Goal: Book appointment/travel/reservation

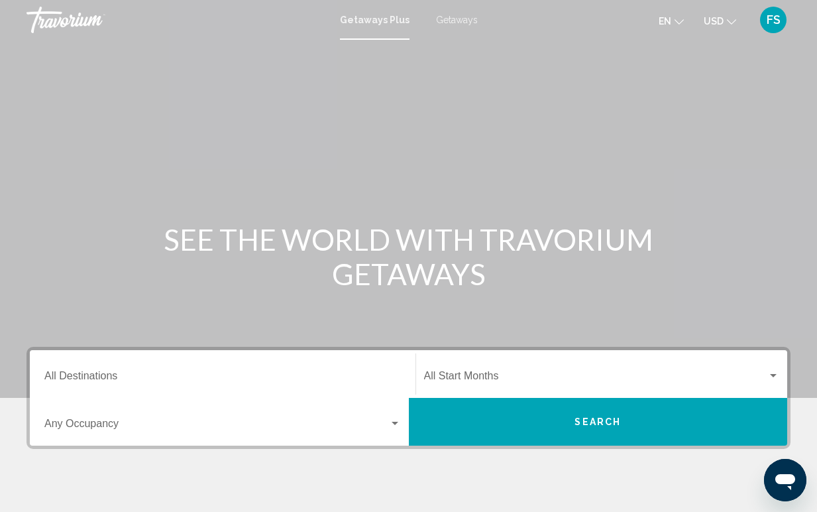
click at [118, 380] on input "Destination All Destinations" at bounding box center [222, 379] width 357 height 12
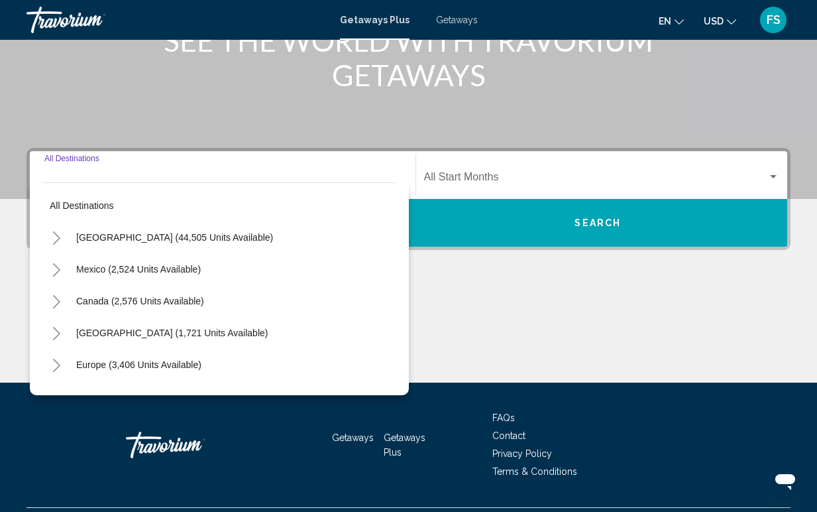
scroll to position [232, 0]
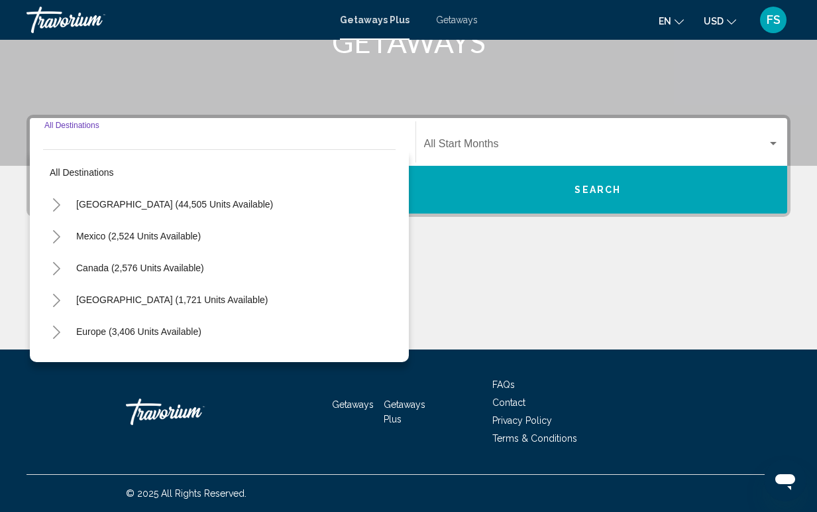
click at [56, 212] on button "Toggle United States (44,505 units available)" at bounding box center [56, 204] width 27 height 27
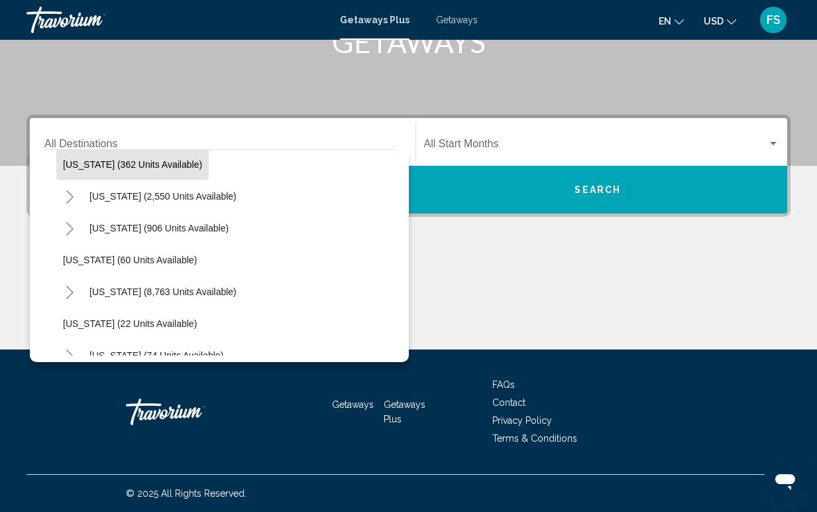
scroll to position [137, 0]
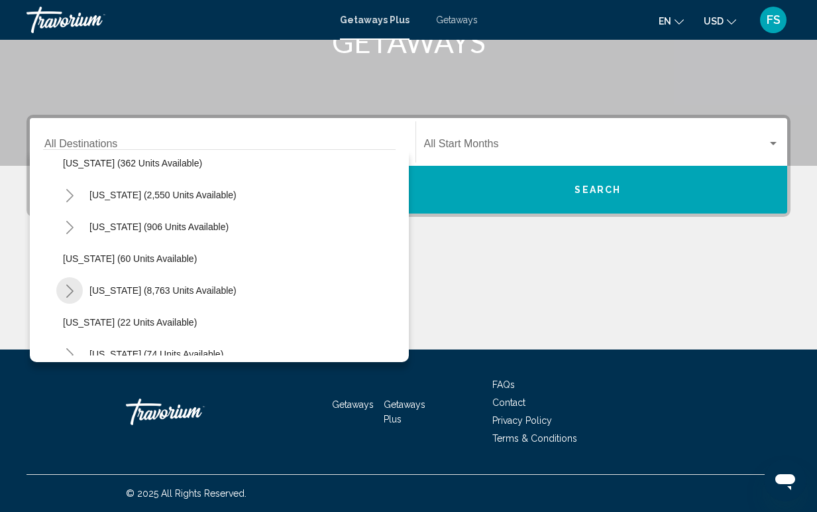
click at [72, 296] on icon "Toggle Florida (8,763 units available)" at bounding box center [70, 290] width 10 height 13
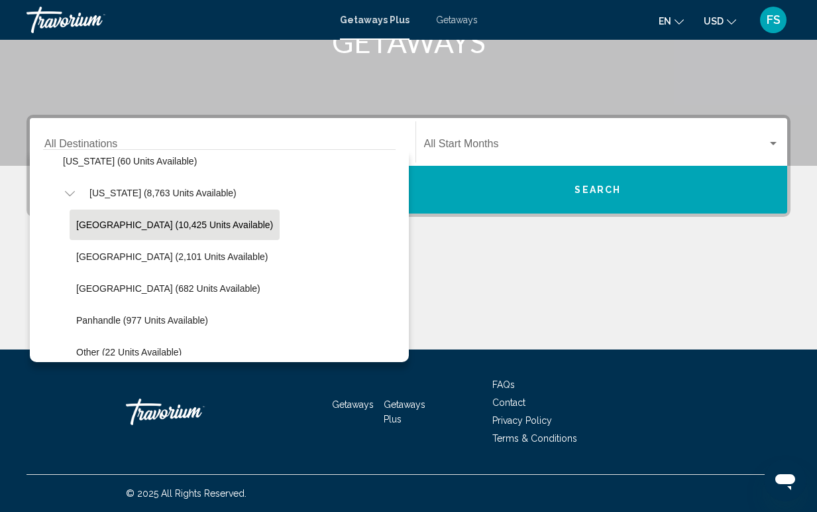
scroll to position [236, 0]
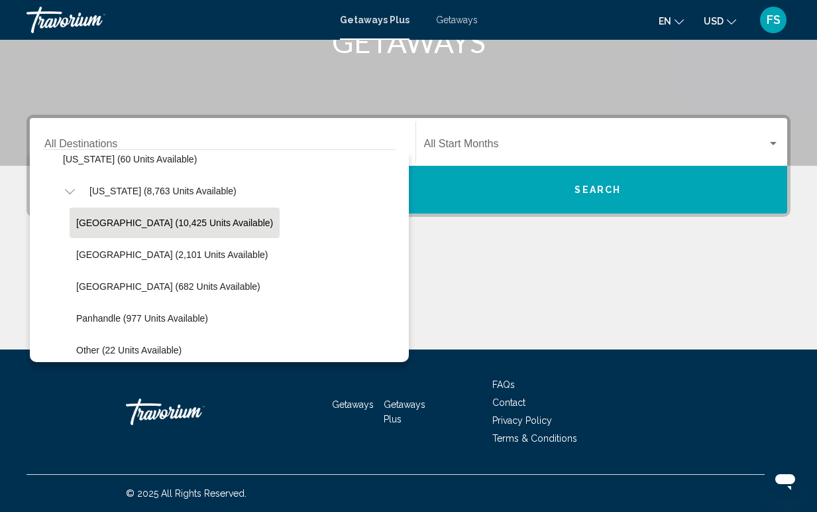
click at [100, 320] on span "Panhandle (977 units available)" at bounding box center [142, 318] width 132 height 11
type input "**********"
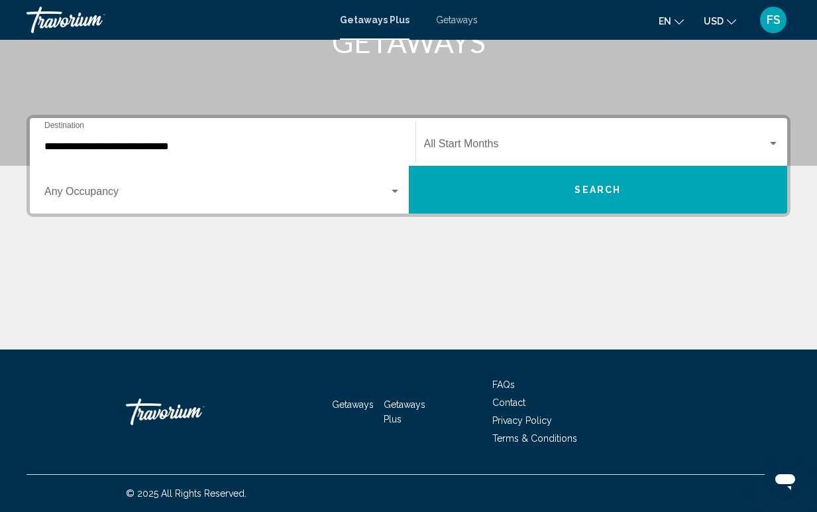
click at [450, 139] on div "Start Month All Start Months" at bounding box center [602, 142] width 356 height 42
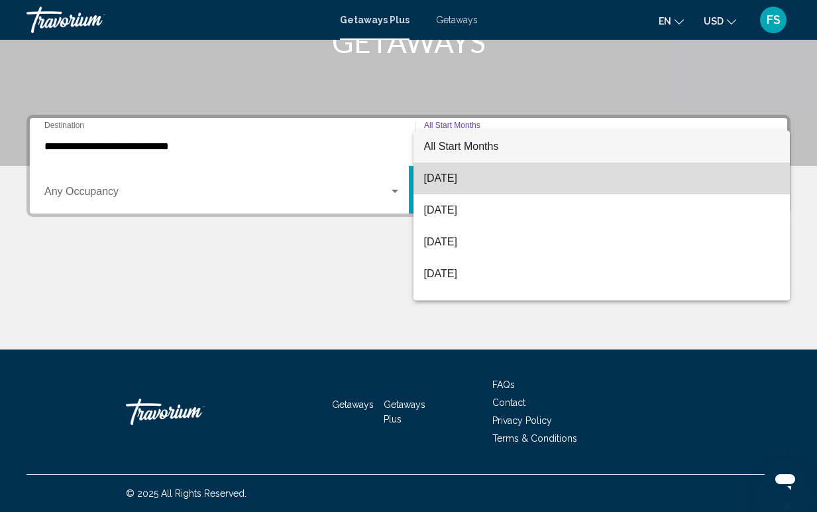
click at [445, 176] on span "[DATE]" at bounding box center [602, 178] width 356 height 32
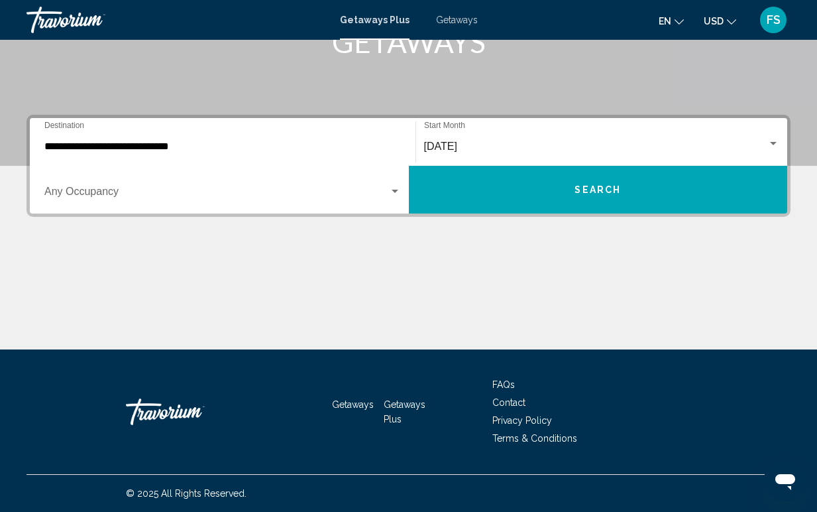
drag, startPoint x: 583, startPoint y: 202, endPoint x: 424, endPoint y: 274, distance: 175.1
click at [424, 273] on div "**********" at bounding box center [408, 232] width 817 height 235
click at [396, 192] on div "Search widget" at bounding box center [395, 191] width 7 height 3
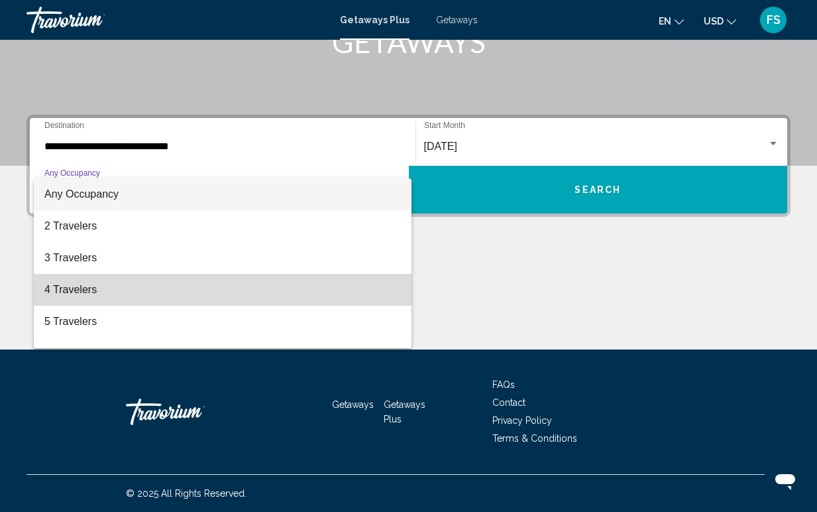
click at [325, 282] on span "4 Travelers" at bounding box center [222, 290] width 357 height 32
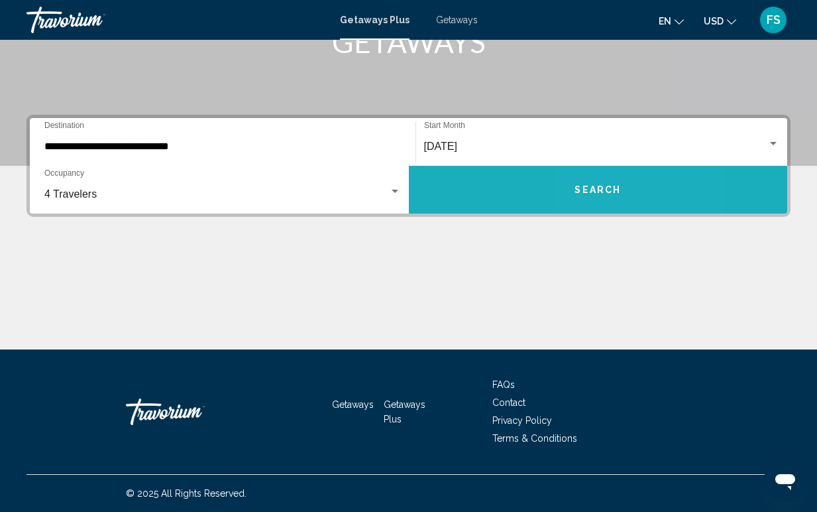
click at [587, 189] on span "Search" at bounding box center [598, 190] width 46 height 11
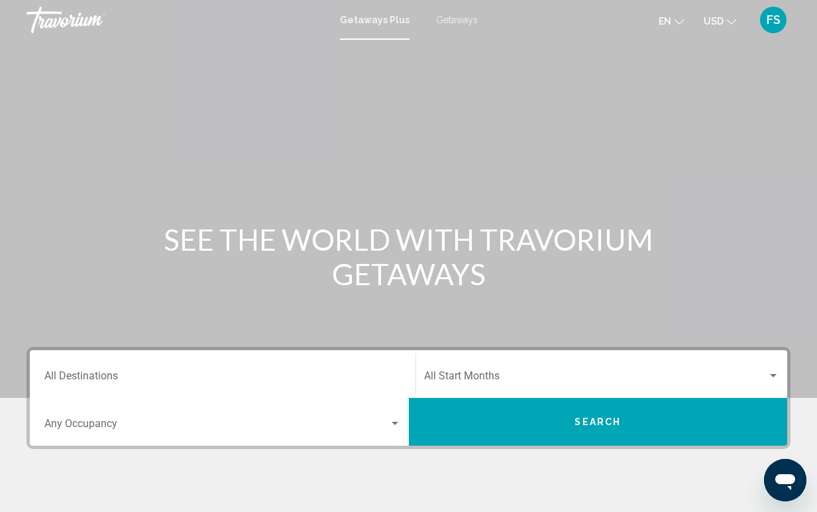
click at [461, 21] on span "Getaways" at bounding box center [457, 20] width 42 height 11
click at [206, 383] on input "Destination All Destinations" at bounding box center [222, 379] width 357 height 12
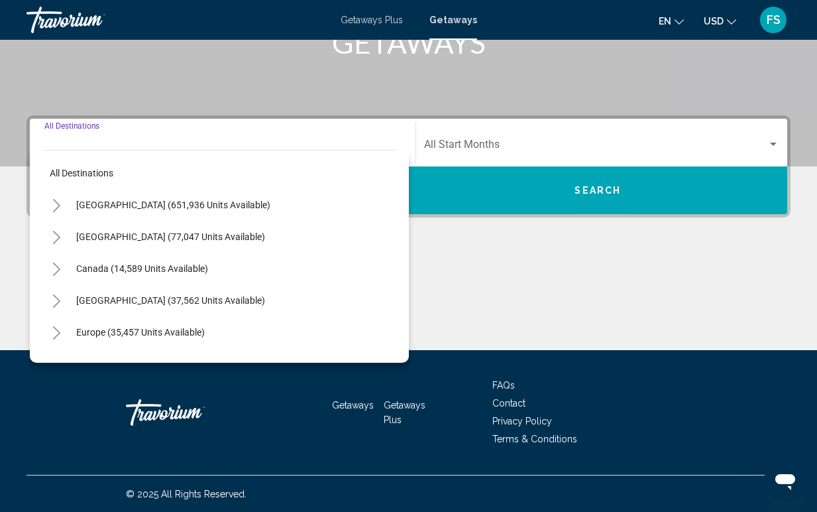
scroll to position [232, 0]
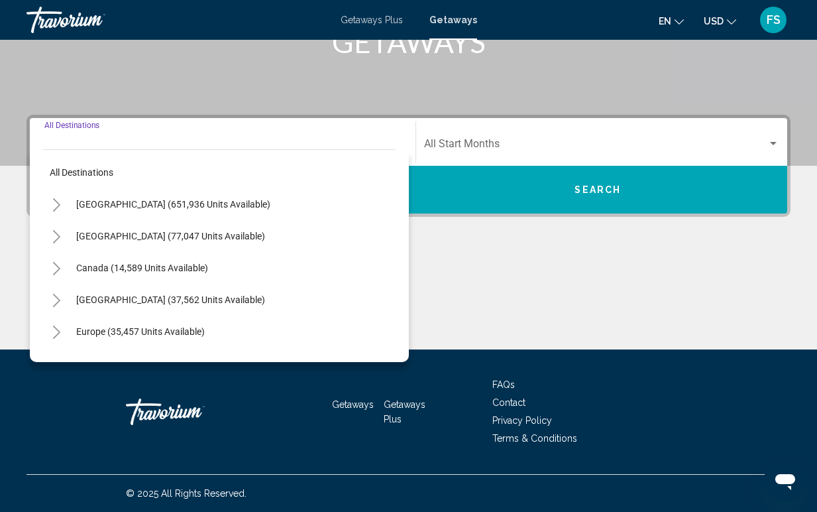
click at [56, 202] on icon "Toggle United States (651,936 units available)" at bounding box center [56, 204] width 7 height 13
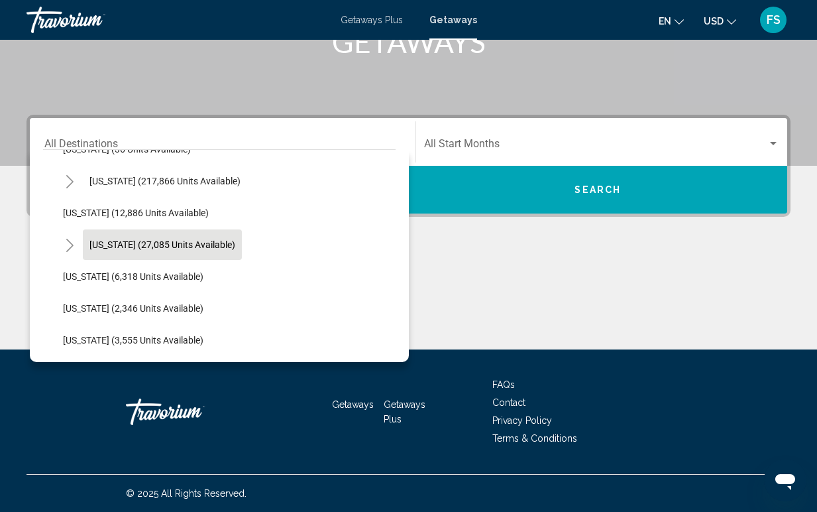
scroll to position [278, 0]
click at [70, 181] on icon "Toggle Florida (217,866 units available)" at bounding box center [70, 180] width 10 height 13
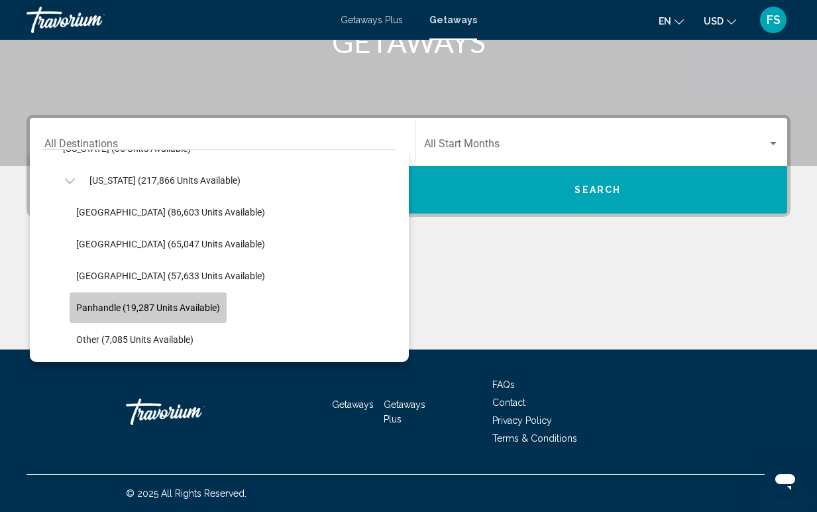
click at [131, 305] on span "Panhandle (19,287 units available)" at bounding box center [148, 307] width 144 height 11
type input "**********"
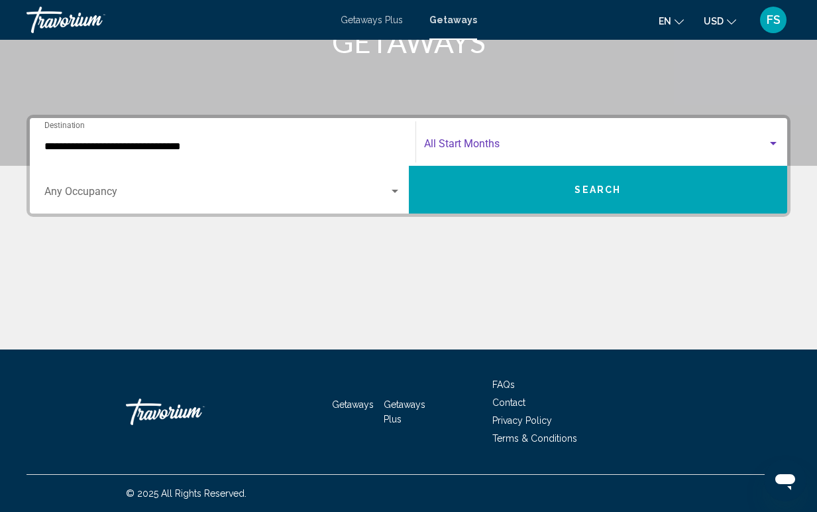
click at [540, 143] on span "Search widget" at bounding box center [596, 147] width 344 height 12
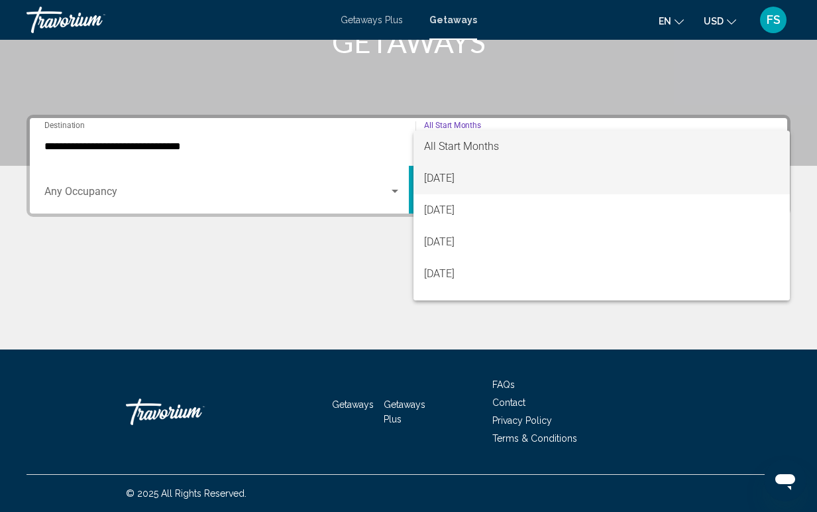
click at [485, 182] on span "[DATE]" at bounding box center [602, 178] width 356 height 32
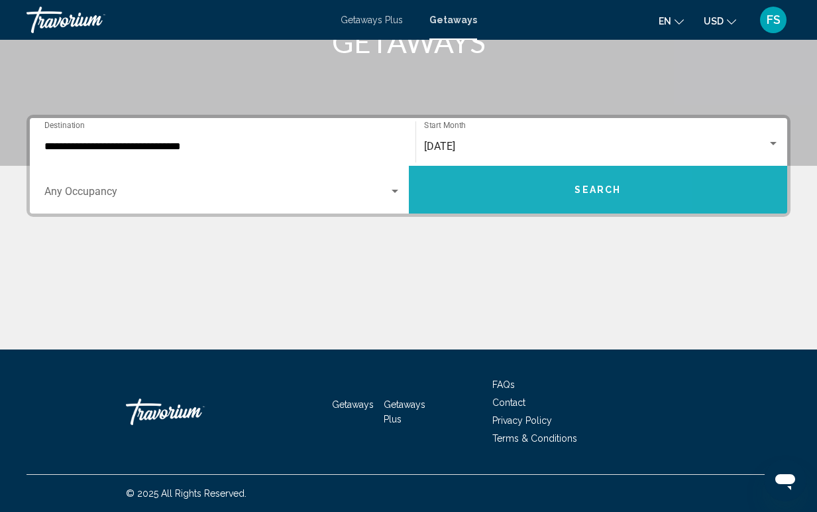
click at [488, 202] on button "Search" at bounding box center [598, 190] width 379 height 48
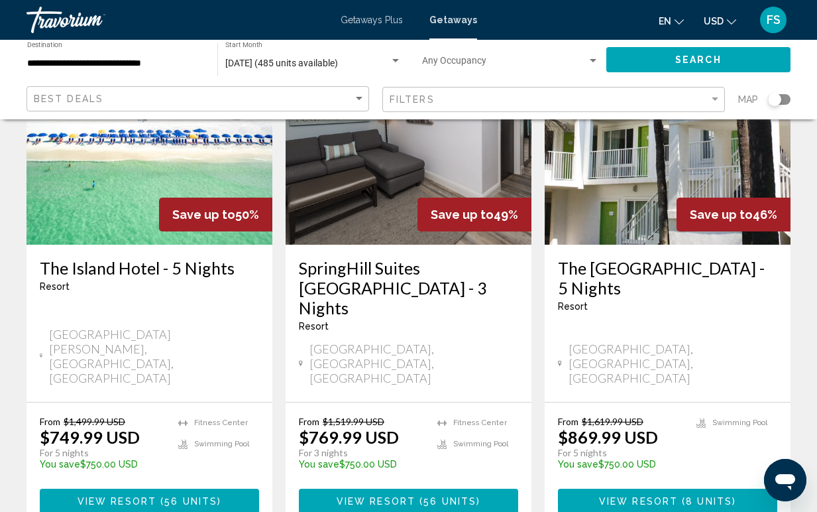
scroll to position [1807, 0]
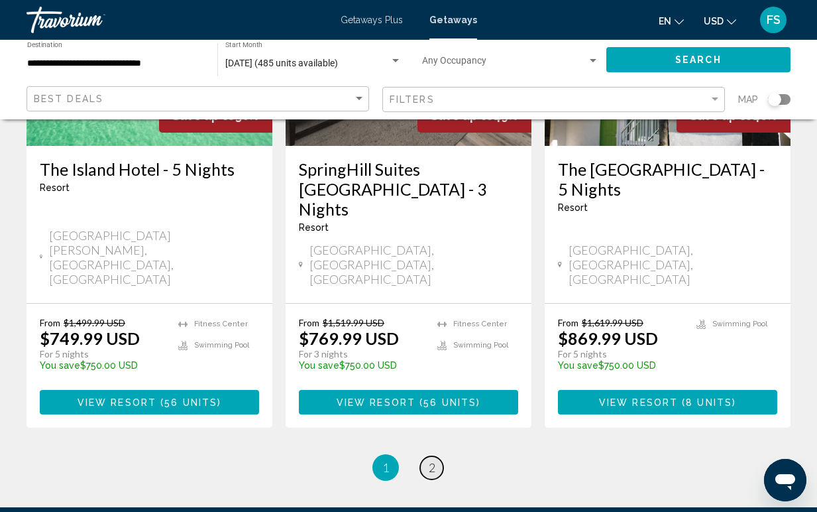
click at [430, 460] on span "2" at bounding box center [432, 467] width 7 height 15
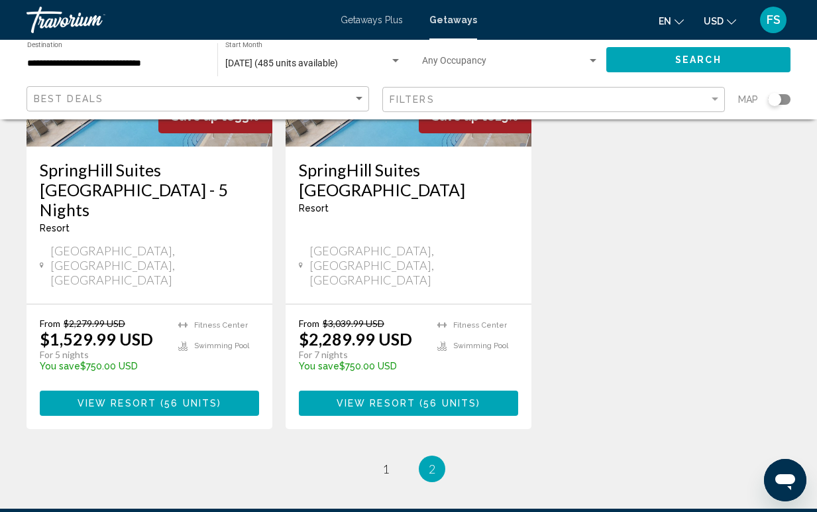
scroll to position [766, 0]
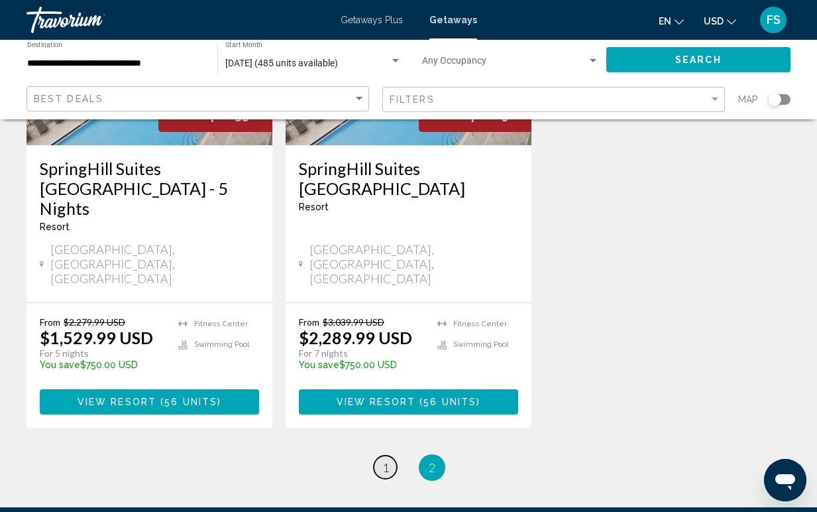
click at [385, 460] on span "1" at bounding box center [386, 467] width 7 height 15
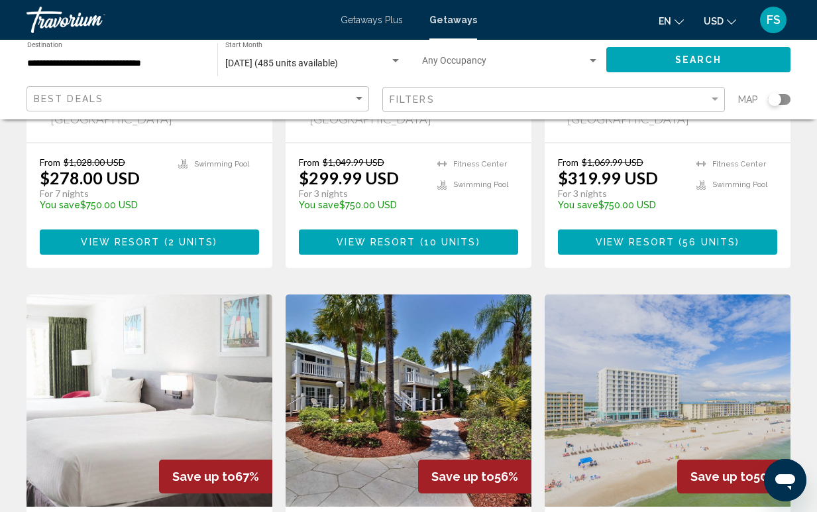
scroll to position [927, 0]
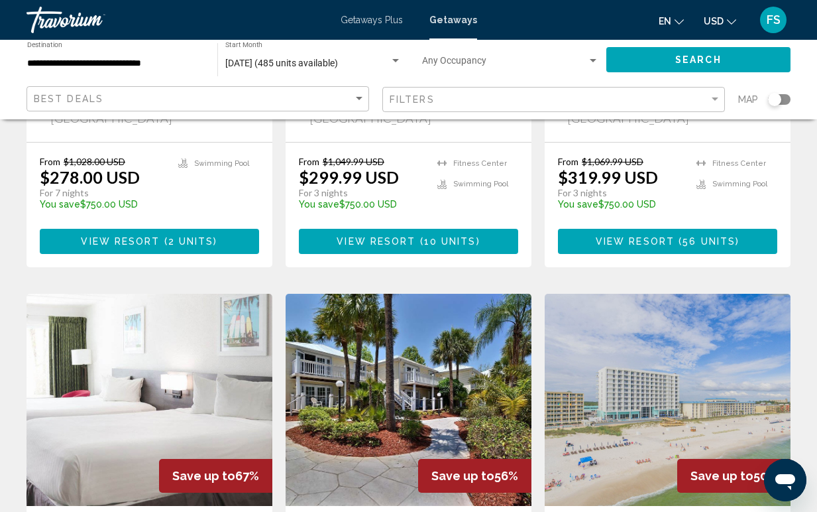
click at [362, 23] on span "Getaways Plus" at bounding box center [372, 20] width 62 height 11
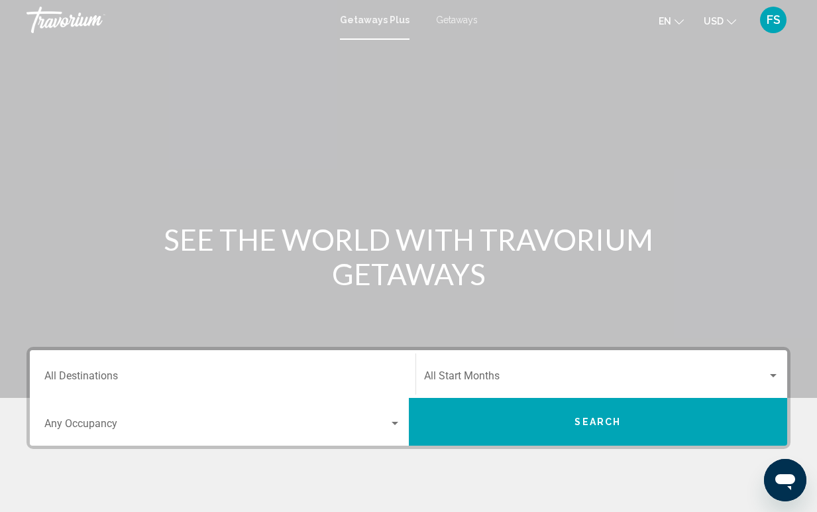
click at [190, 373] on input "Destination All Destinations" at bounding box center [222, 379] width 357 height 12
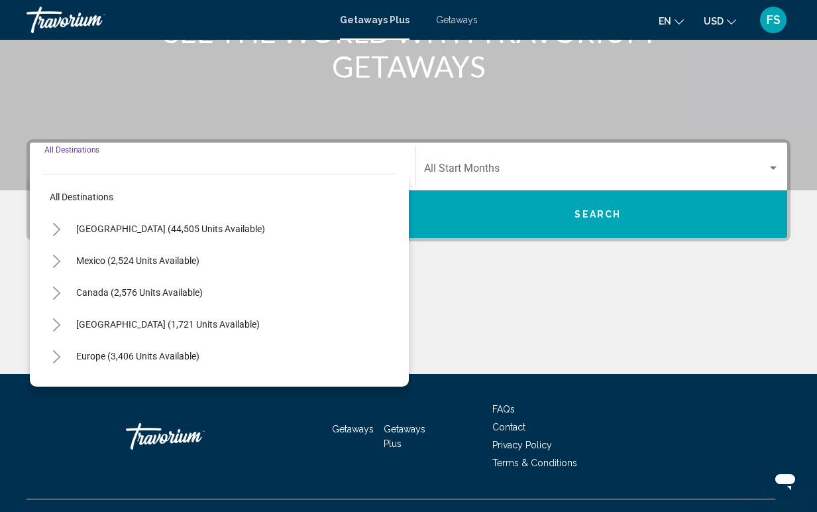
scroll to position [232, 0]
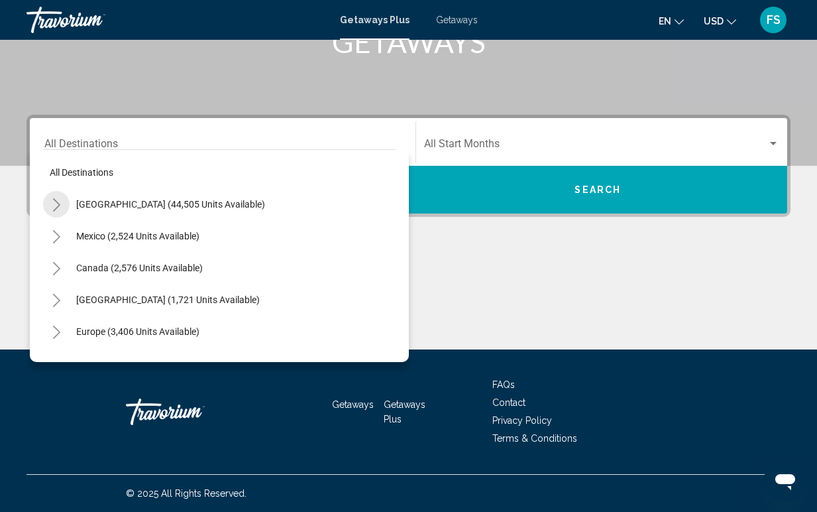
click at [55, 202] on icon "Toggle United States (44,505 units available)" at bounding box center [57, 204] width 10 height 13
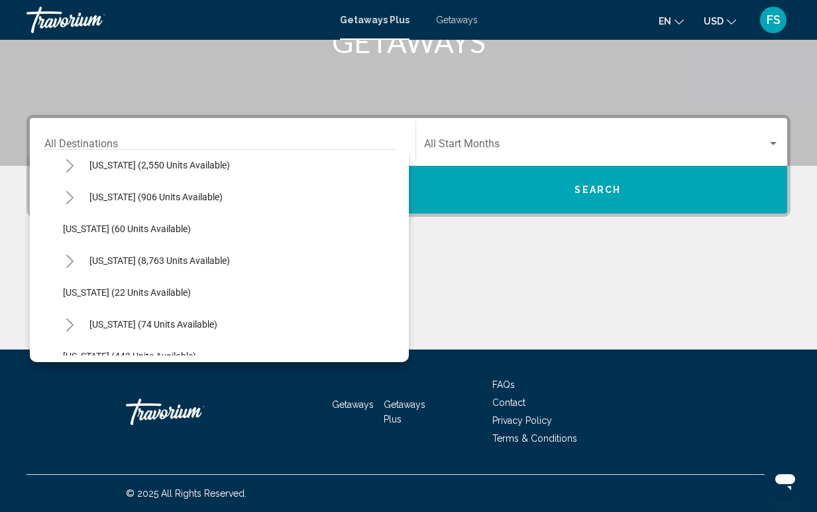
scroll to position [174, 0]
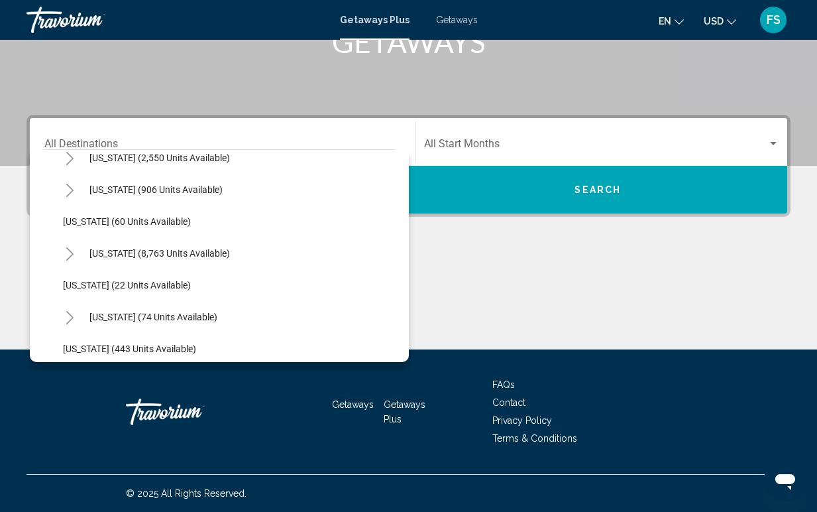
click at [69, 256] on icon "Toggle Florida (8,763 units available)" at bounding box center [70, 253] width 10 height 13
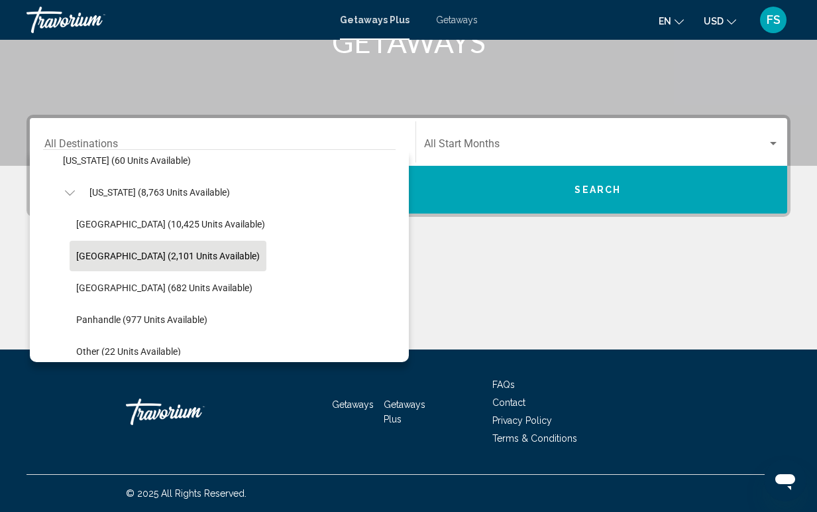
scroll to position [236, 0]
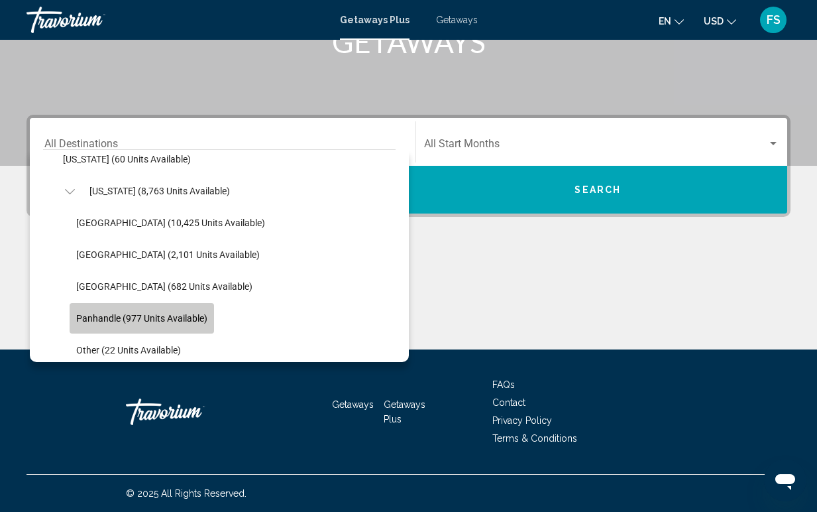
click at [139, 308] on button "Panhandle (977 units available)" at bounding box center [142, 318] width 145 height 30
type input "**********"
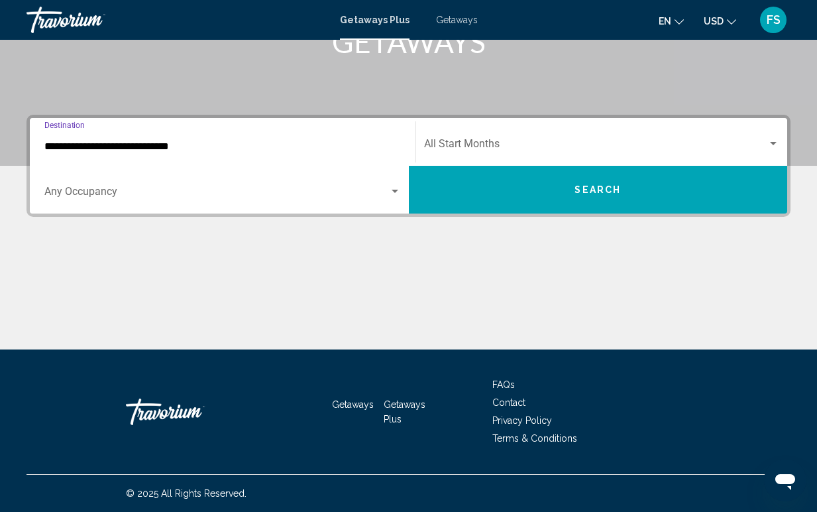
click at [453, 145] on span "Search widget" at bounding box center [596, 147] width 344 height 12
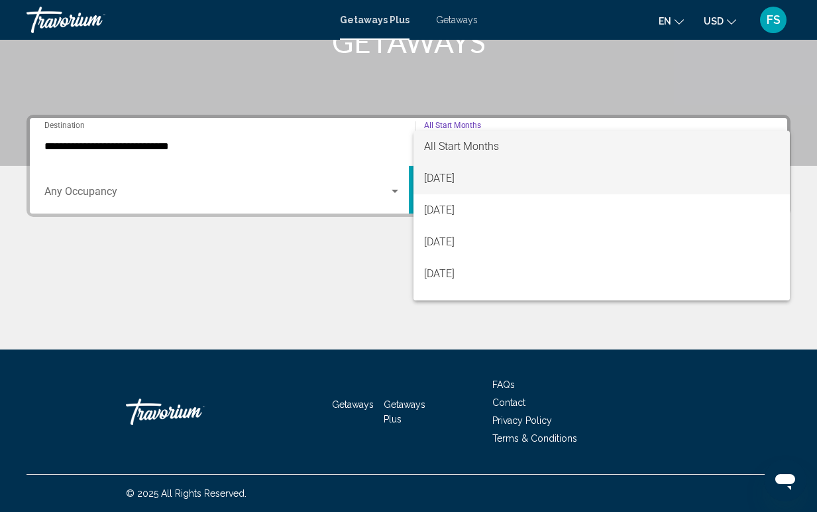
click at [450, 178] on span "[DATE]" at bounding box center [602, 178] width 356 height 32
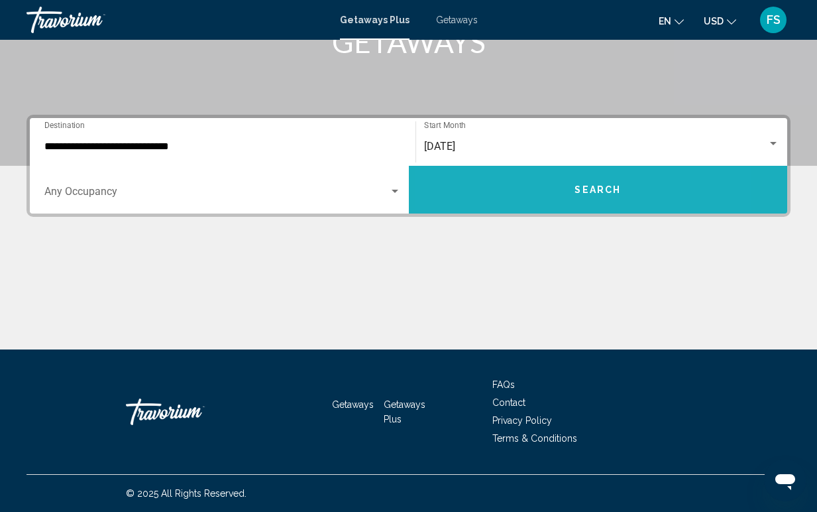
click at [518, 200] on button "Search" at bounding box center [598, 190] width 379 height 48
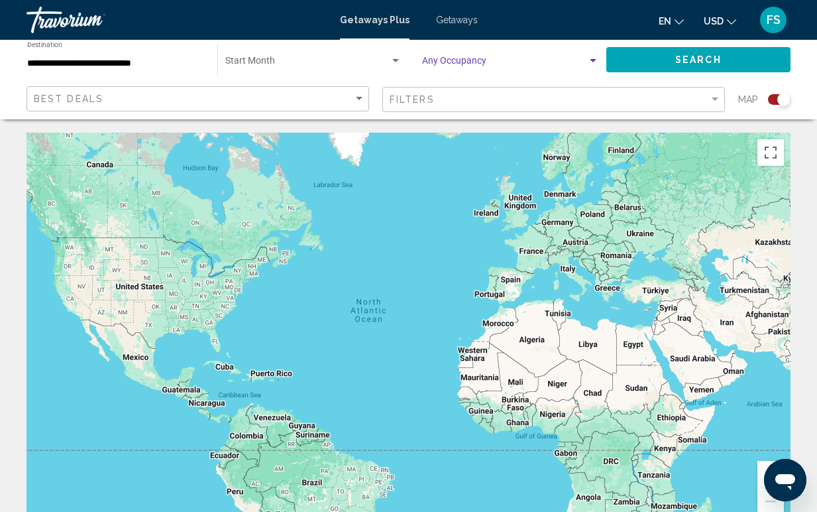
click at [480, 59] on span "Search widget" at bounding box center [504, 63] width 165 height 11
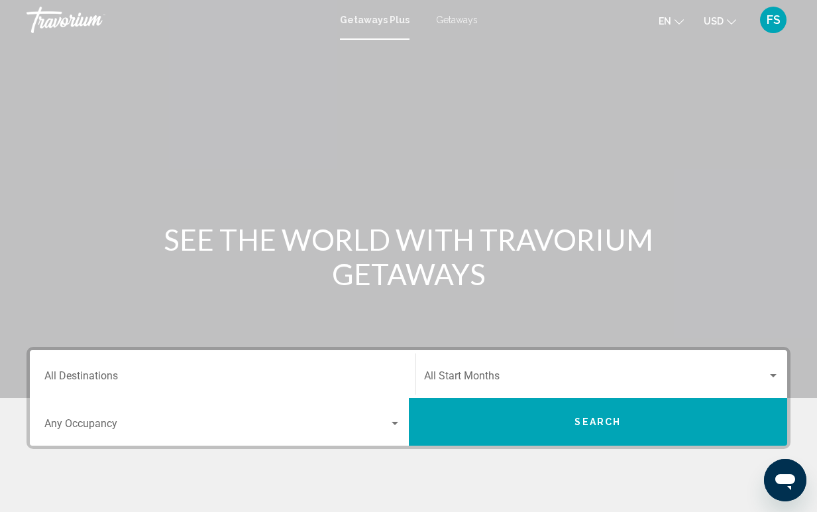
click at [152, 371] on div "Destination All Destinations" at bounding box center [222, 374] width 357 height 42
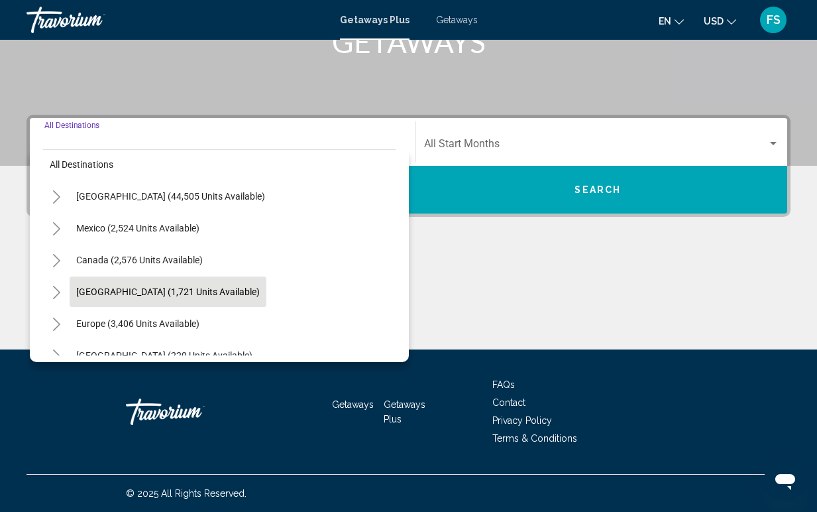
scroll to position [2, 0]
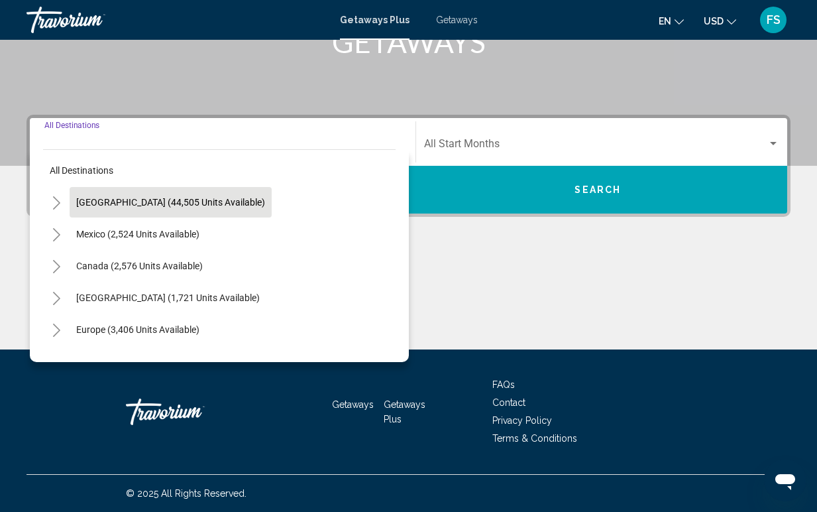
click at [80, 204] on span "[GEOGRAPHIC_DATA] (44,505 units available)" at bounding box center [170, 202] width 189 height 11
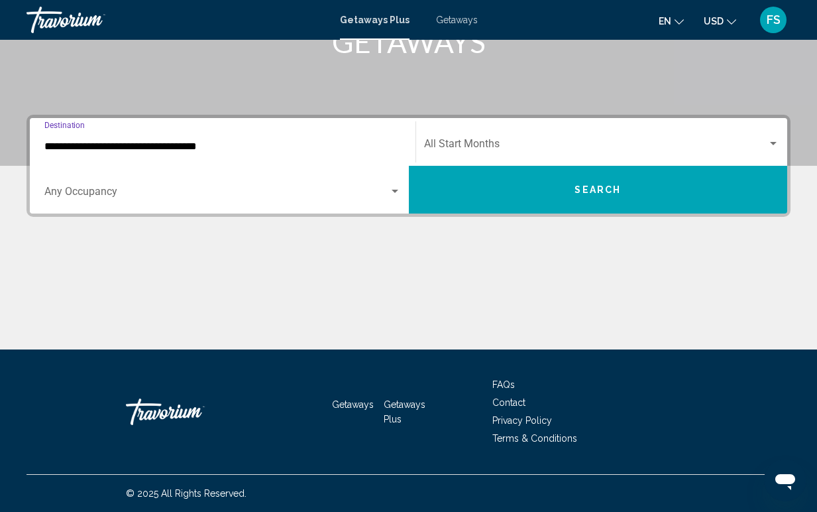
click at [72, 142] on input "**********" at bounding box center [222, 147] width 357 height 12
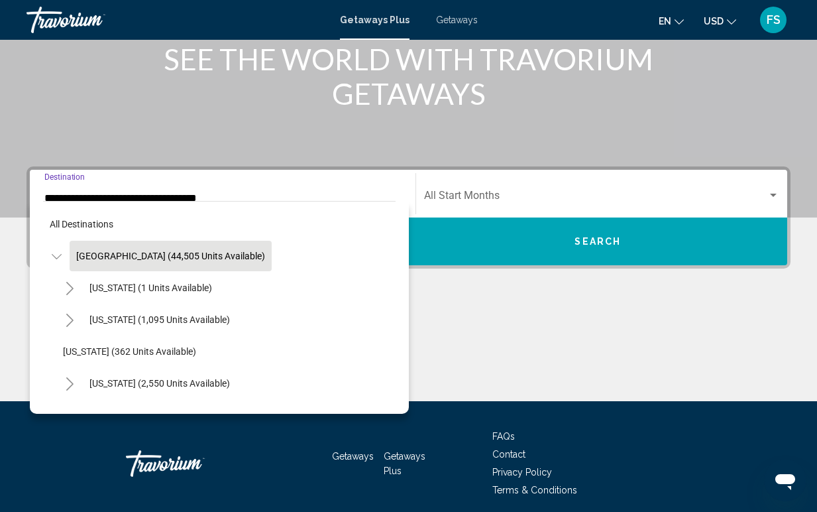
click at [55, 255] on icon "Toggle United States (44,505 units available)" at bounding box center [57, 256] width 10 height 13
click at [56, 255] on icon "Toggle United States (44,505 units available)" at bounding box center [57, 256] width 10 height 13
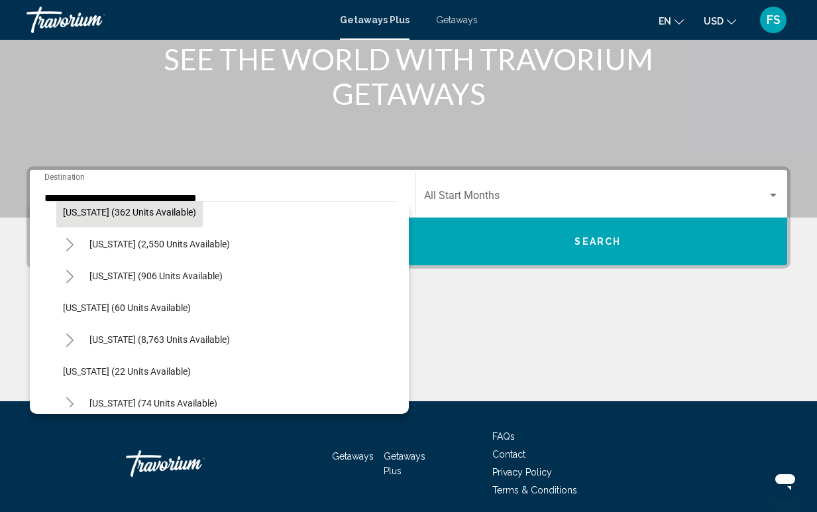
scroll to position [140, 0]
click at [71, 341] on icon "Toggle Florida (8,763 units available)" at bounding box center [70, 339] width 10 height 13
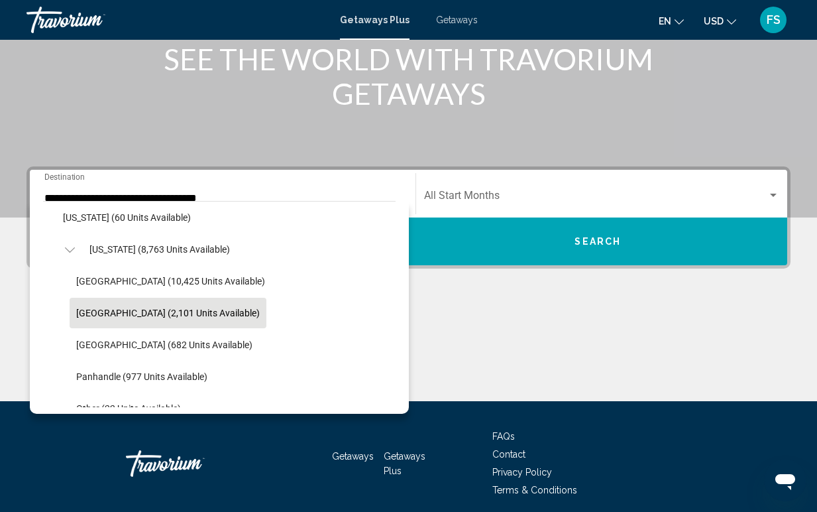
scroll to position [241, 0]
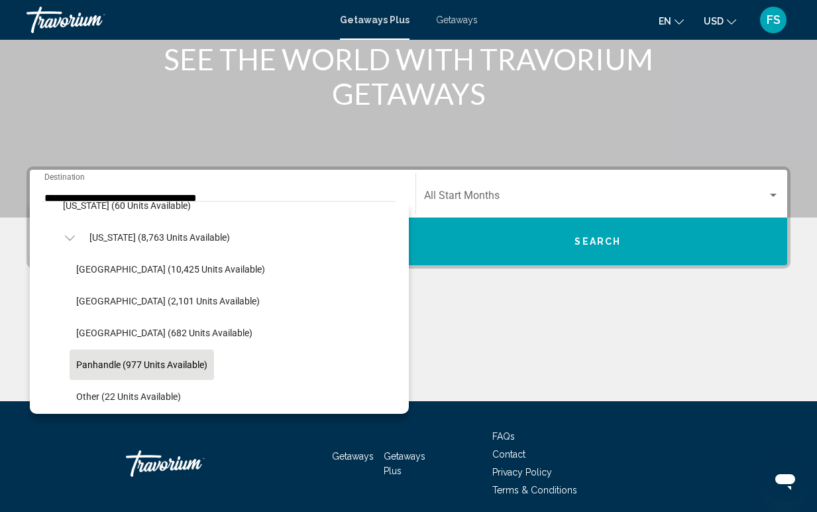
click at [99, 365] on span "Panhandle (977 units available)" at bounding box center [141, 364] width 131 height 11
type input "**********"
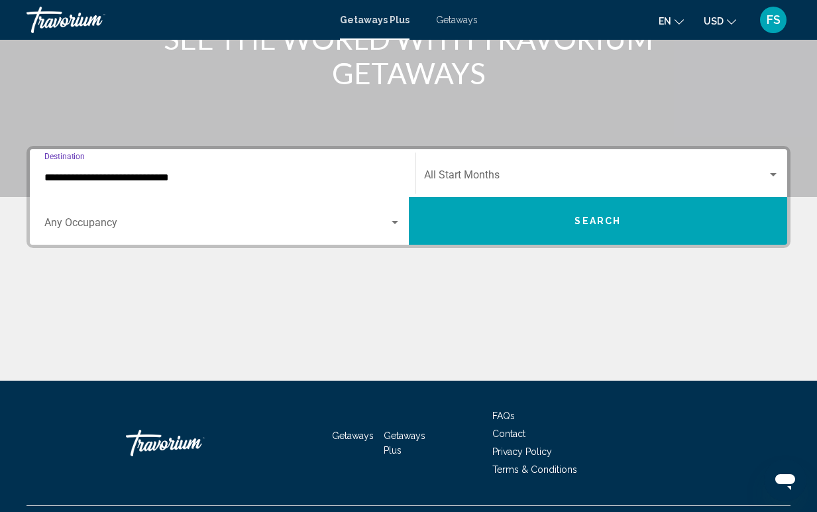
scroll to position [232, 0]
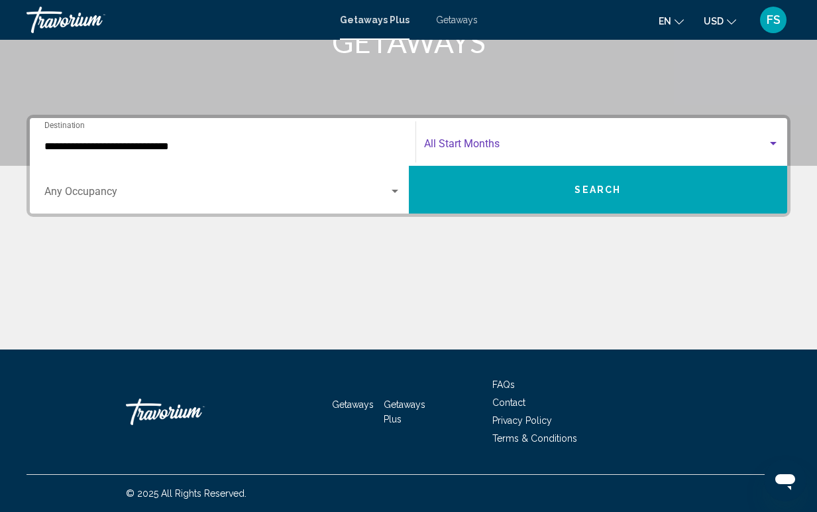
click at [479, 143] on span "Search widget" at bounding box center [596, 147] width 344 height 12
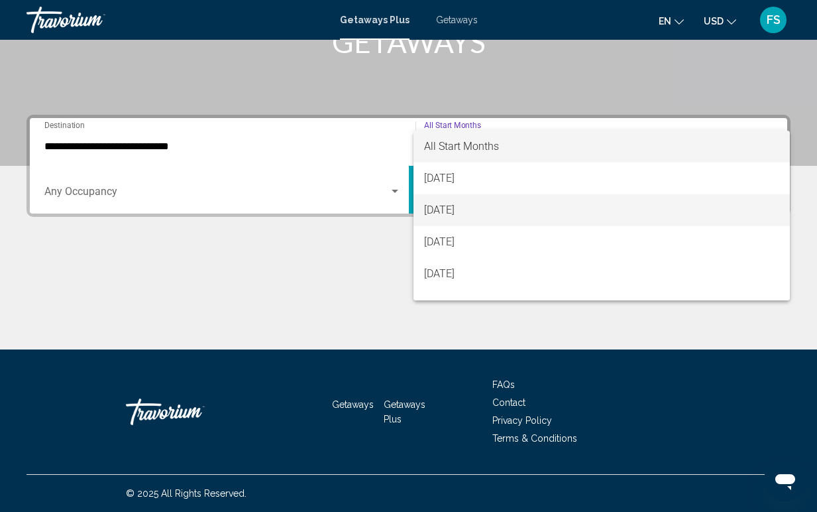
click at [473, 204] on span "[DATE]" at bounding box center [602, 210] width 356 height 32
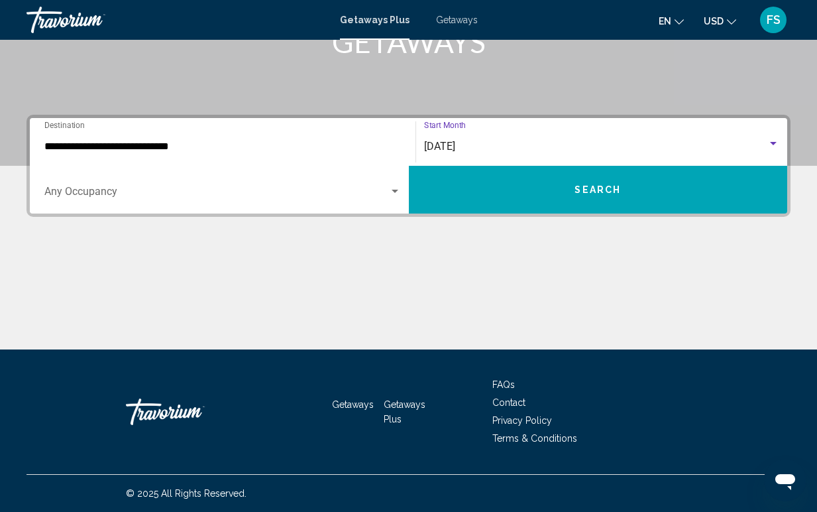
click at [512, 201] on button "Search" at bounding box center [598, 190] width 379 height 48
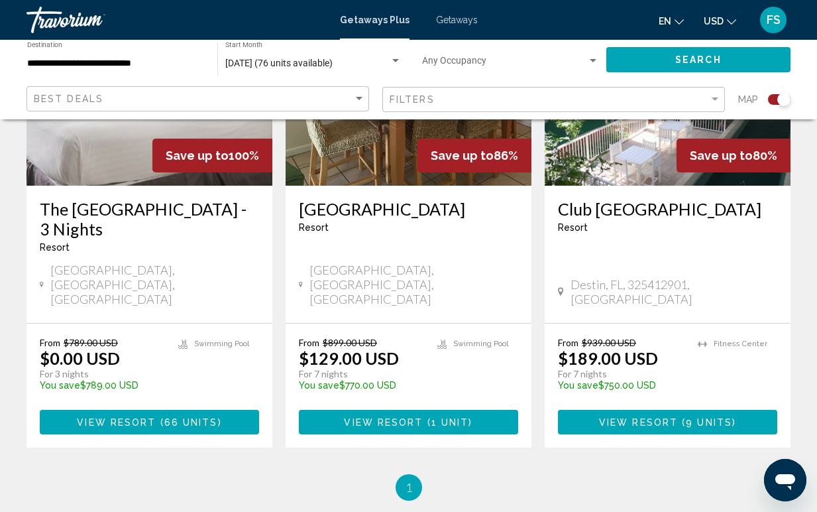
scroll to position [609, 0]
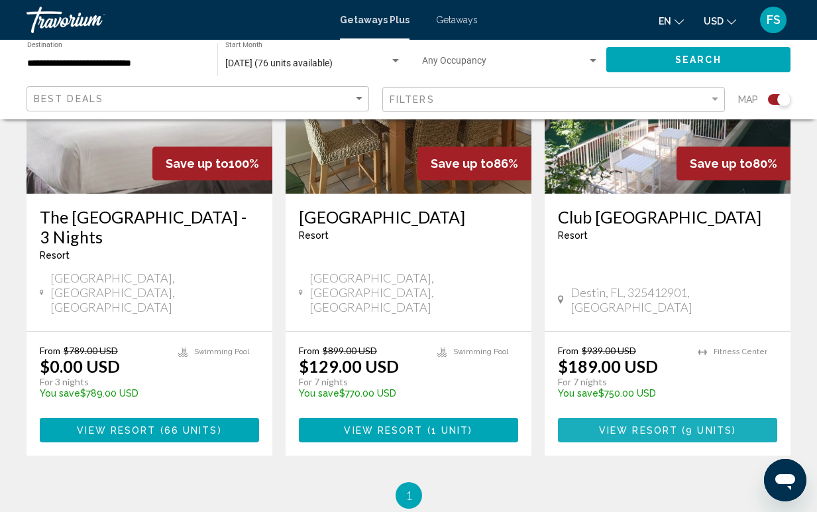
click at [646, 425] on span "View Resort" at bounding box center [638, 430] width 79 height 11
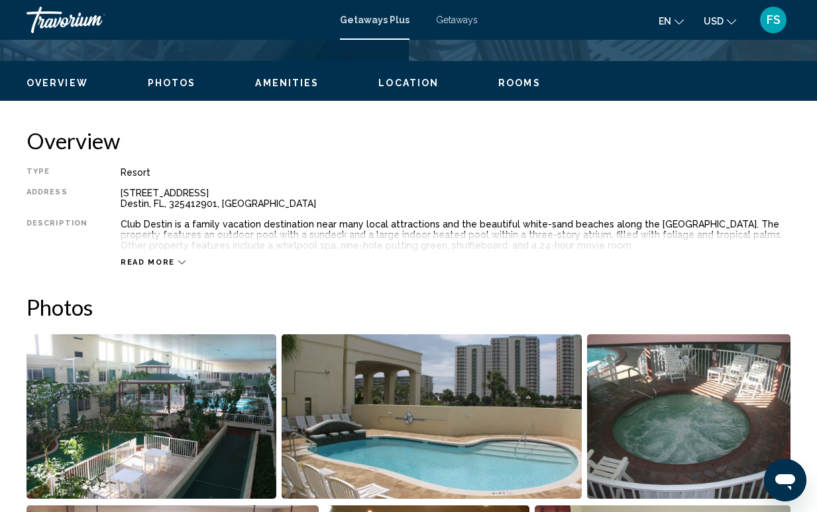
scroll to position [99, 0]
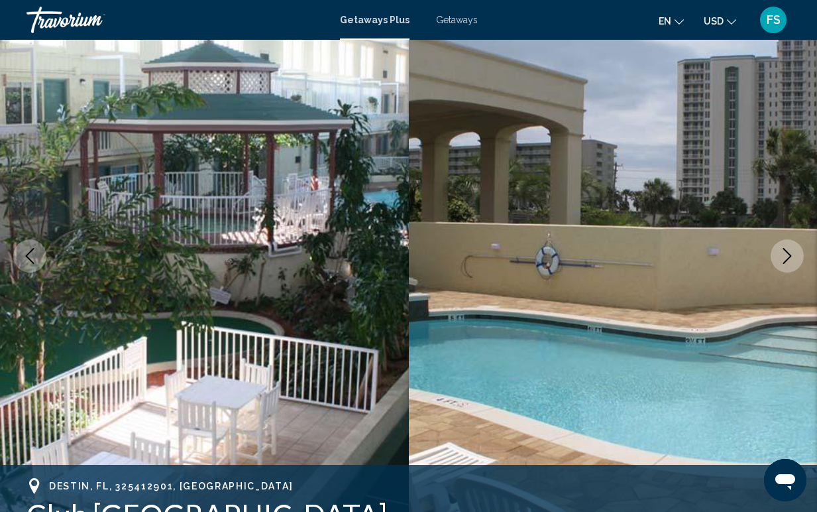
click at [784, 267] on button "Next image" at bounding box center [787, 255] width 33 height 33
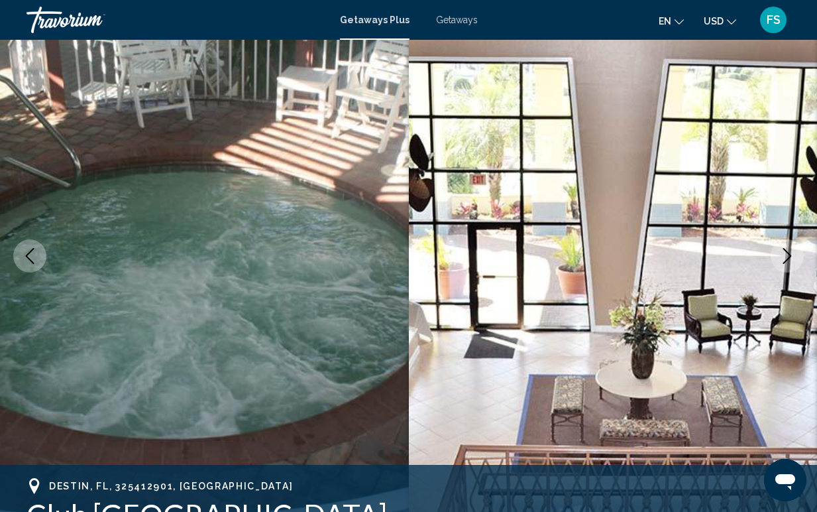
click at [791, 259] on icon "Next image" at bounding box center [788, 256] width 16 height 16
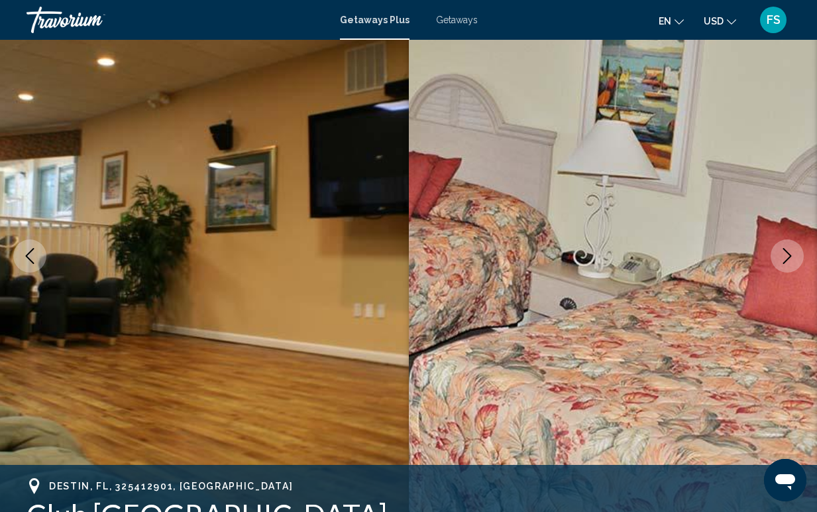
click at [790, 253] on icon "Next image" at bounding box center [788, 256] width 16 height 16
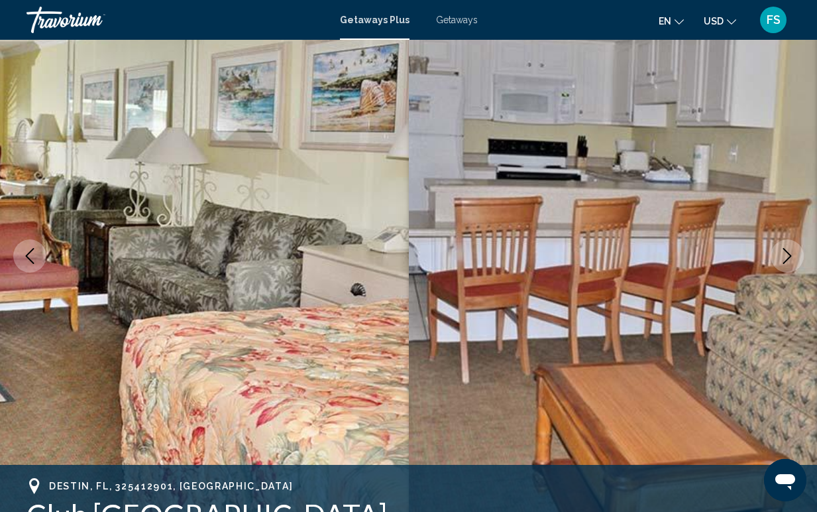
click at [790, 253] on icon "Next image" at bounding box center [788, 256] width 16 height 16
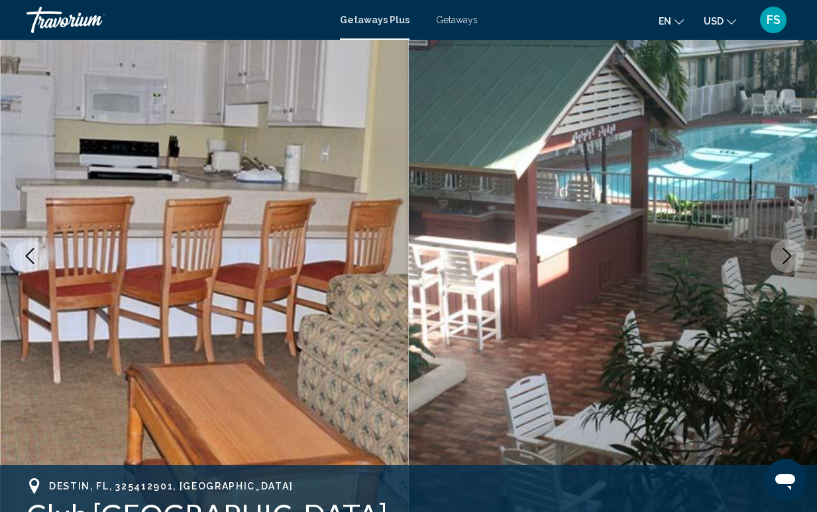
click at [790, 253] on icon "Next image" at bounding box center [788, 256] width 16 height 16
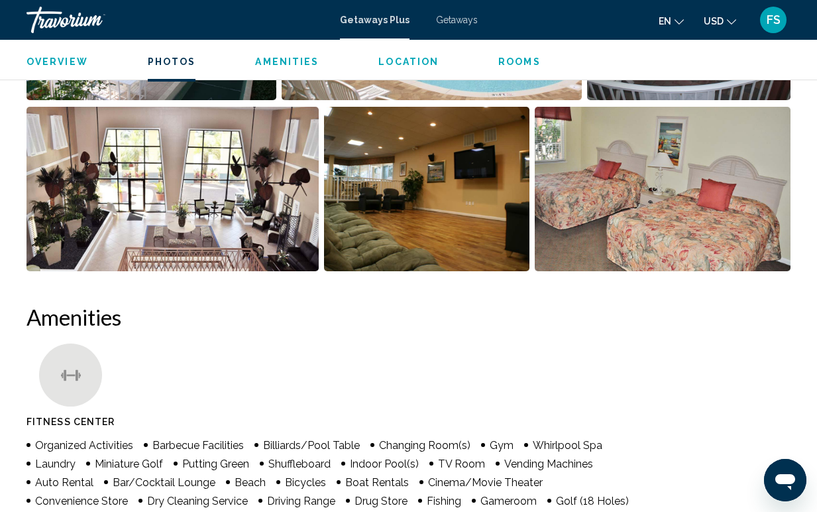
scroll to position [597, 0]
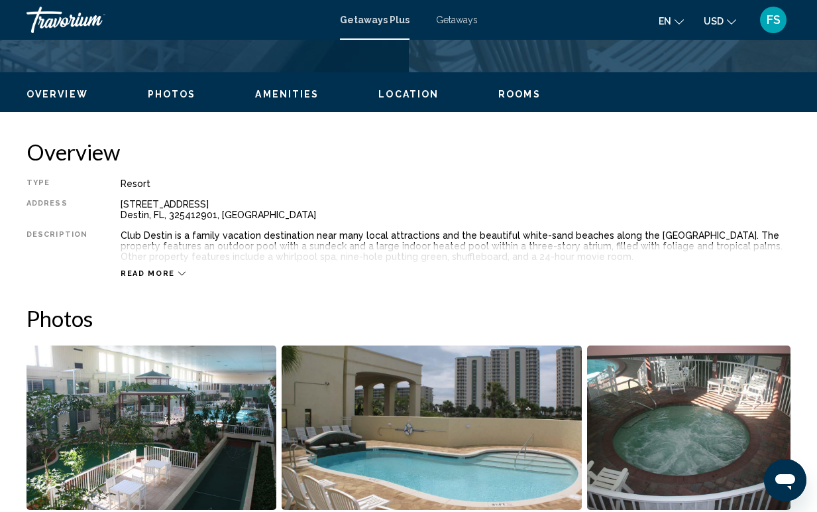
click at [372, 28] on div "Getaways Plus Getaways en English Español Français Italiano Português русский U…" at bounding box center [408, 20] width 817 height 28
click at [451, 25] on div "Getaways Plus Getaways en English Español Français Italiano Português русский U…" at bounding box center [408, 20] width 817 height 28
click at [451, 23] on span "Getaways" at bounding box center [457, 20] width 42 height 11
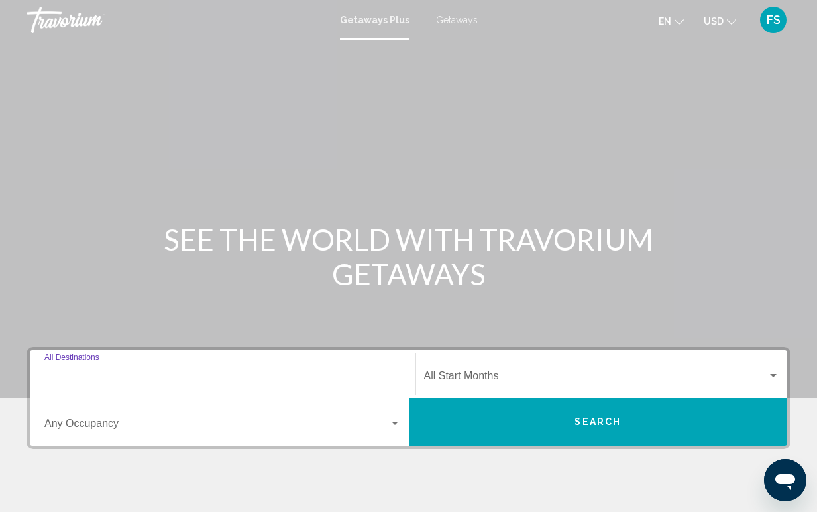
click at [131, 378] on input "Destination All Destinations" at bounding box center [222, 379] width 357 height 12
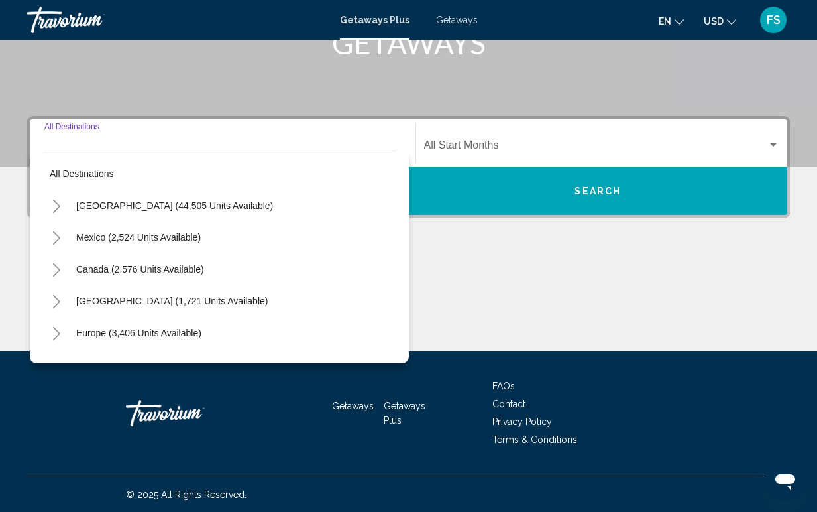
scroll to position [232, 0]
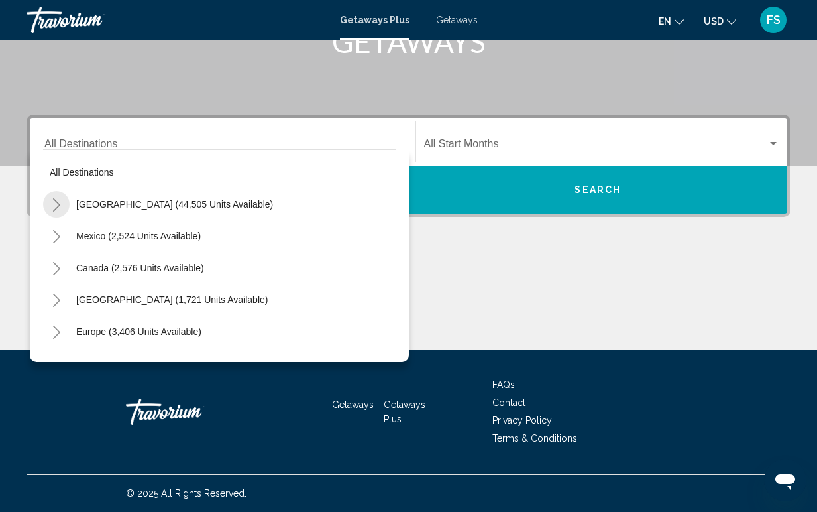
click at [56, 206] on icon "Toggle United States (44,505 units available)" at bounding box center [57, 204] width 10 height 13
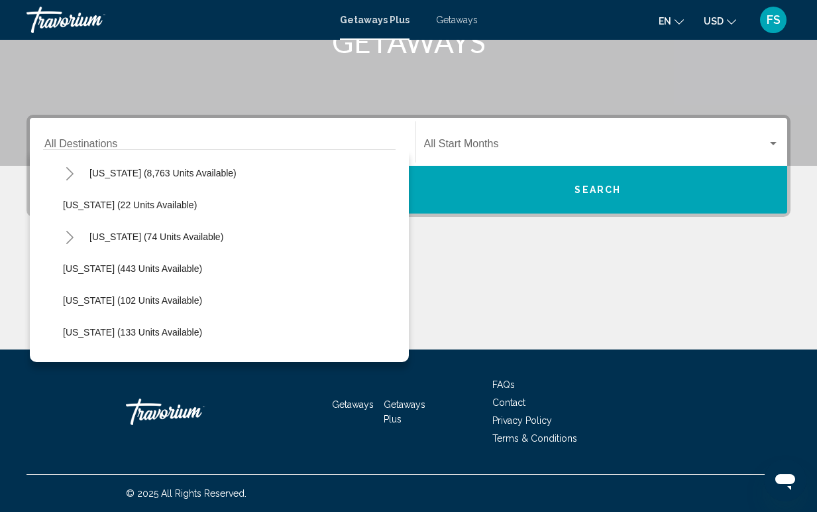
scroll to position [255, 0]
click at [68, 231] on icon "Toggle Hawaii (74 units available)" at bounding box center [69, 236] width 7 height 13
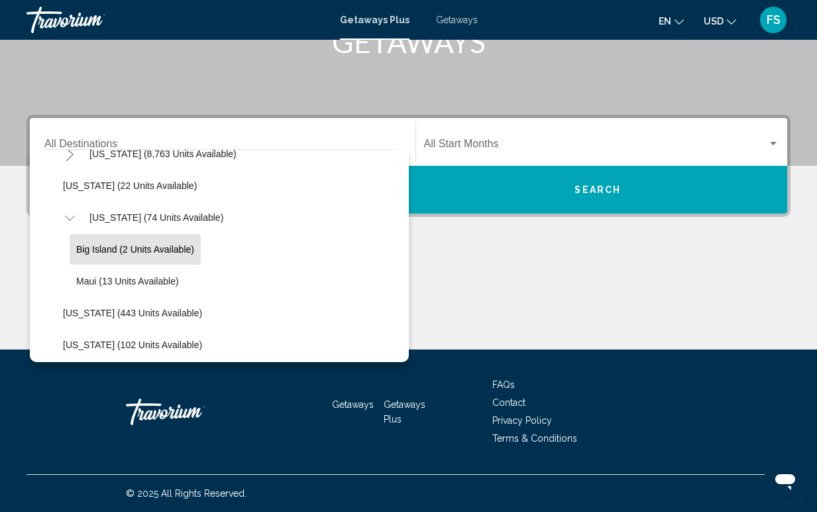
scroll to position [272, 0]
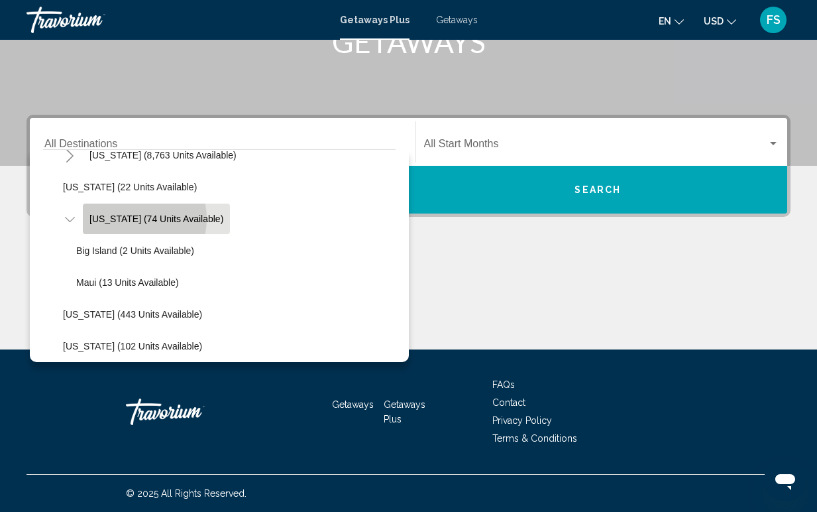
click at [130, 219] on span "[US_STATE] (74 units available)" at bounding box center [157, 218] width 134 height 11
type input "**********"
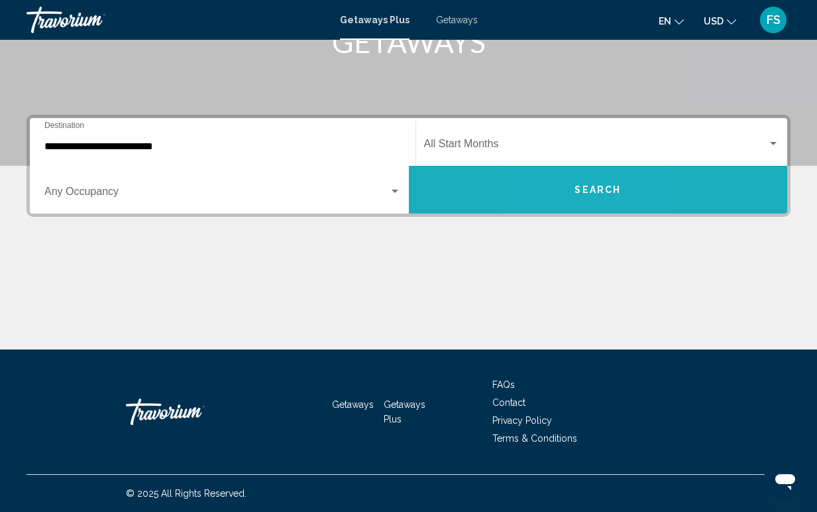
click at [561, 188] on button "Search" at bounding box center [598, 190] width 379 height 48
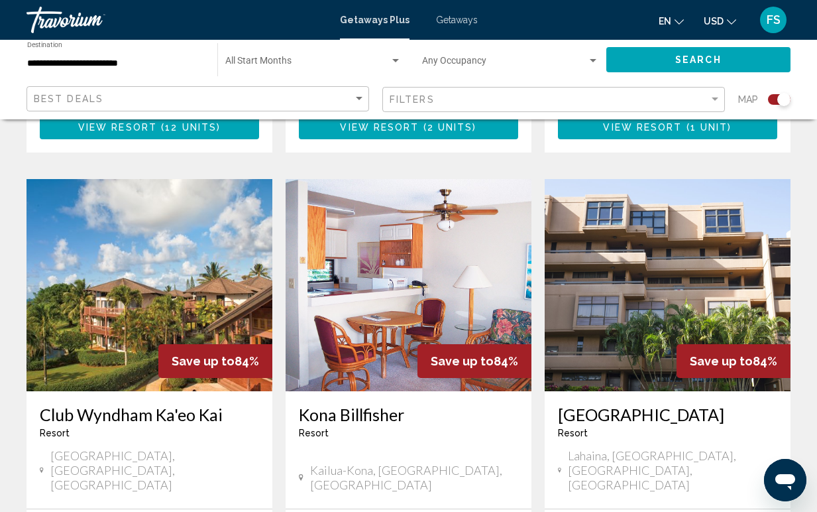
scroll to position [1901, 0]
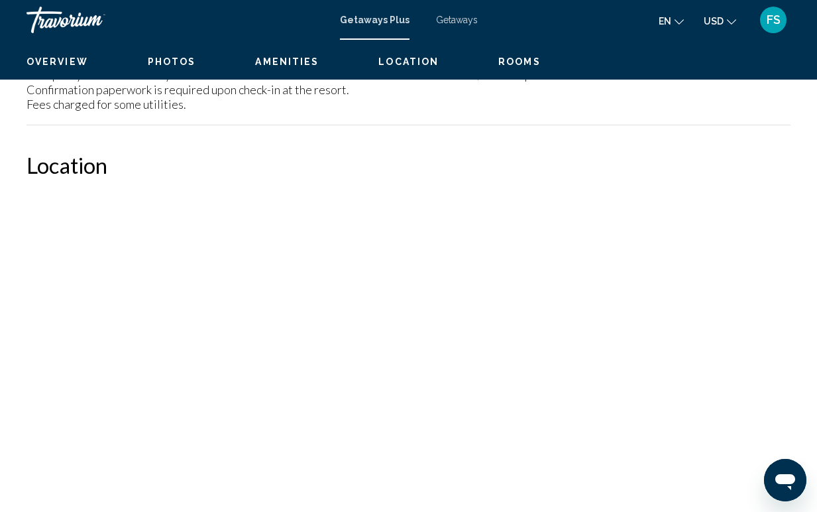
scroll to position [99, 0]
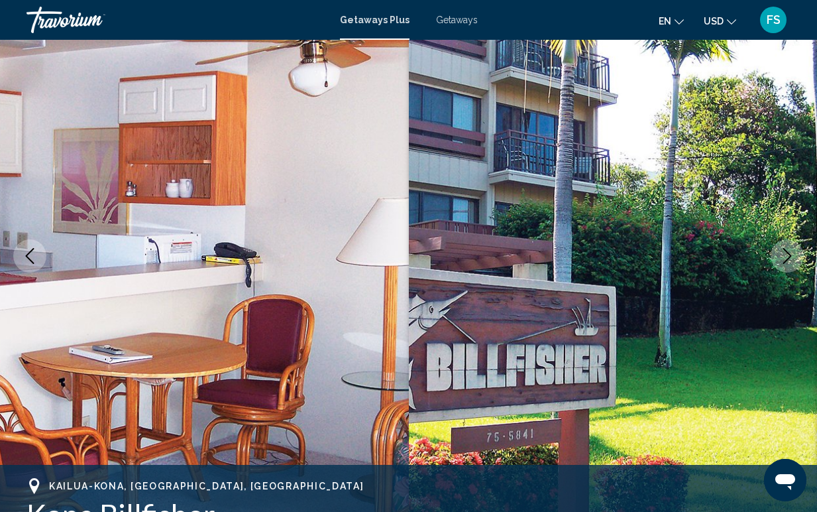
click at [789, 263] on icon "Next image" at bounding box center [788, 256] width 16 height 16
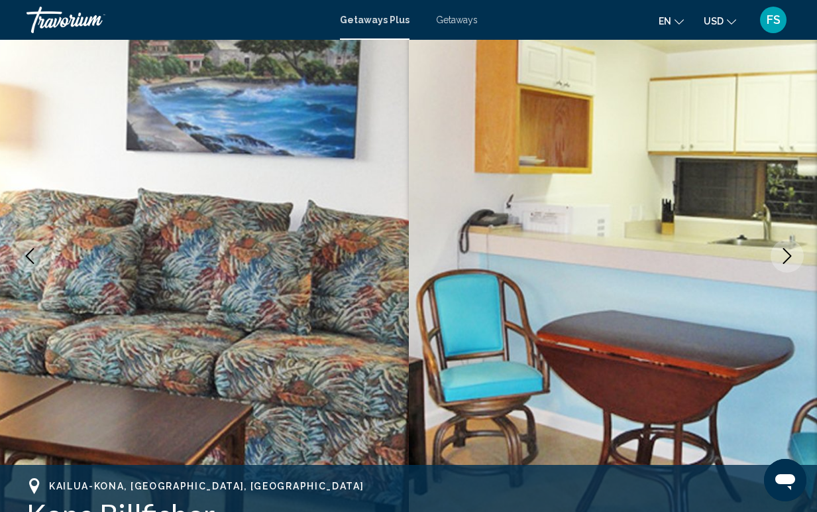
click at [790, 264] on button "Next image" at bounding box center [787, 255] width 33 height 33
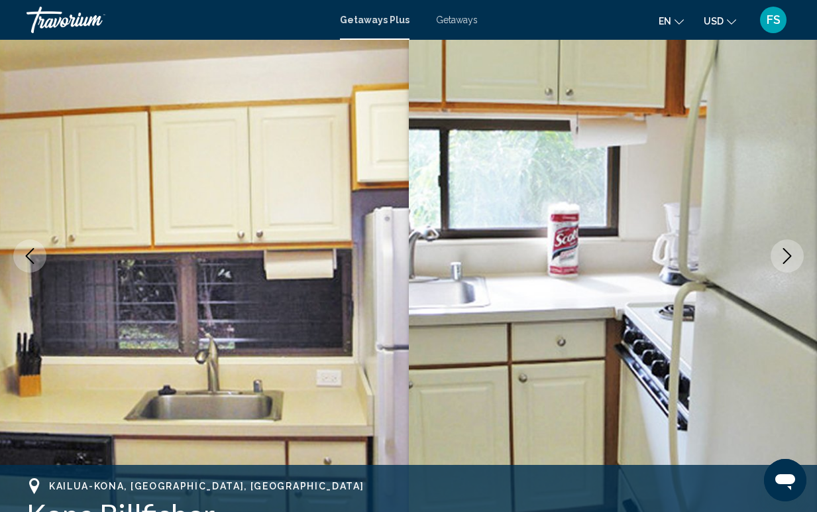
click at [31, 263] on icon "Previous image" at bounding box center [30, 256] width 16 height 16
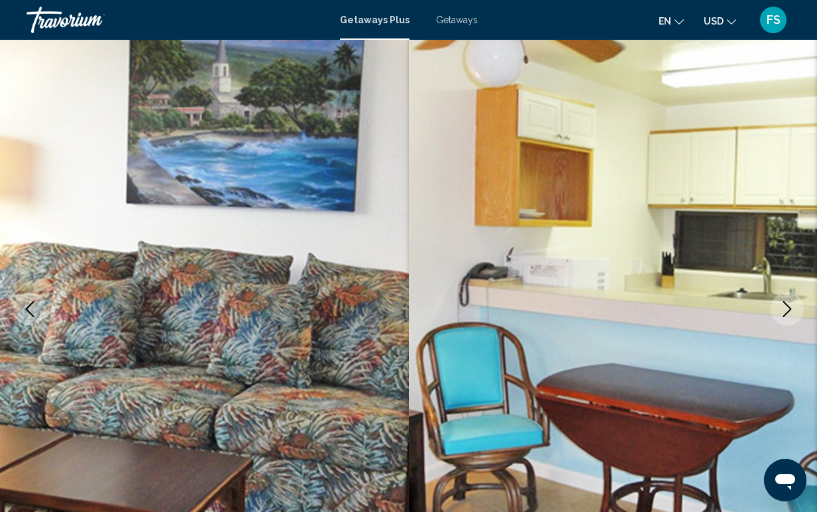
scroll to position [30, 0]
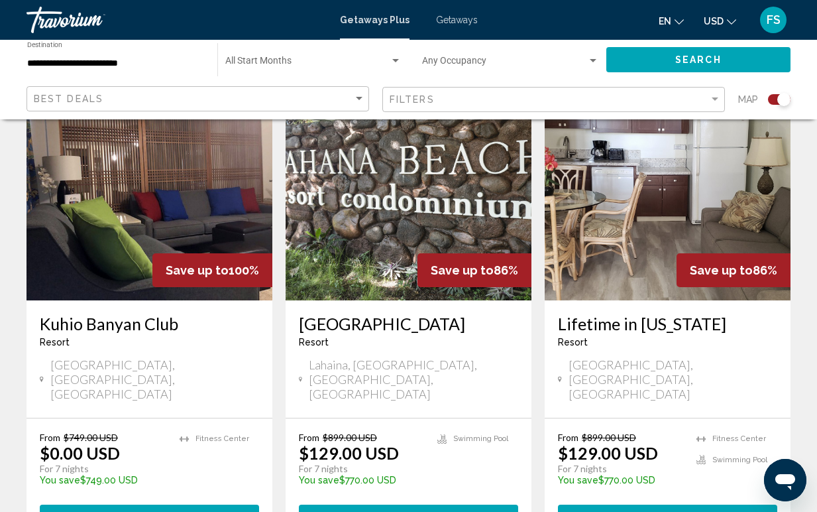
scroll to position [503, 0]
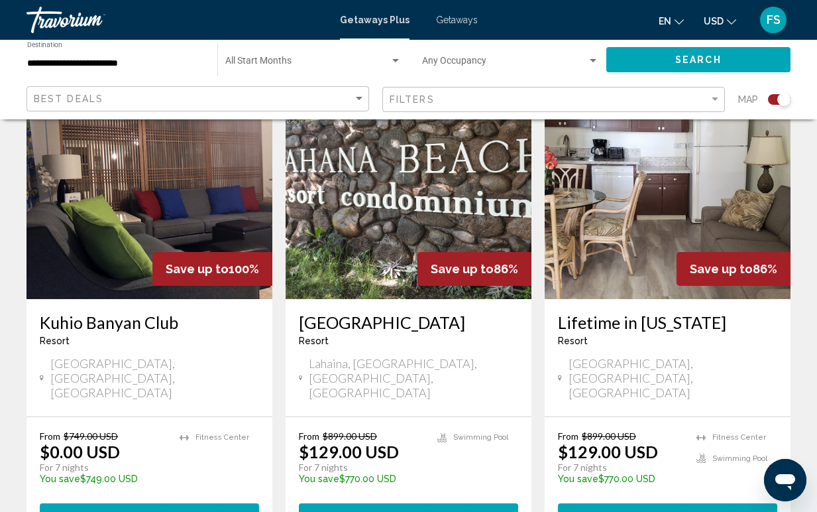
click at [666, 259] on img "Main content" at bounding box center [668, 193] width 246 height 212
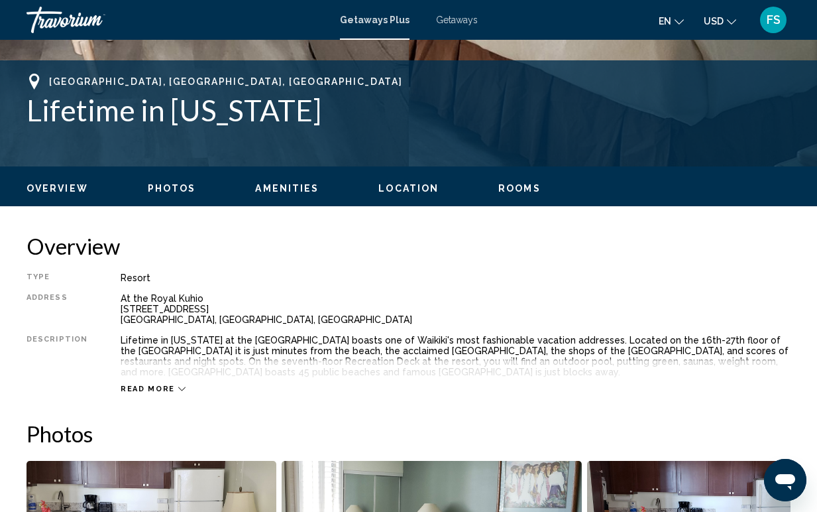
scroll to position [99, 0]
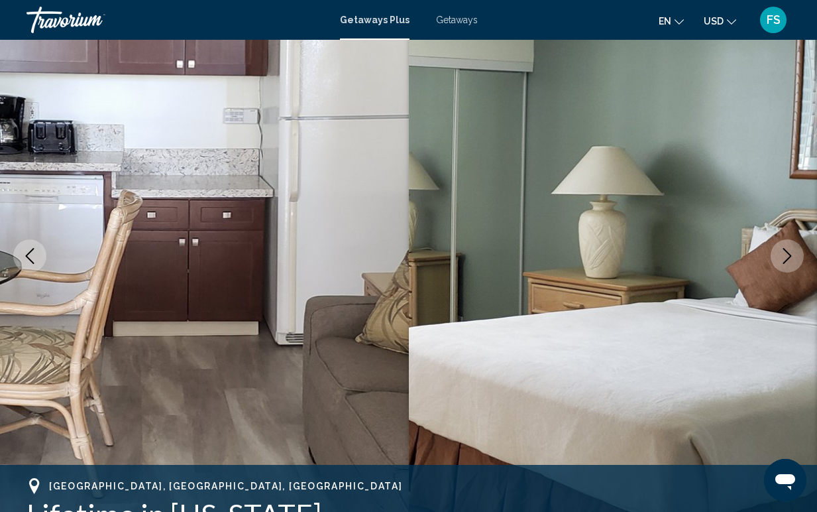
click at [787, 260] on icon "Next image" at bounding box center [788, 256] width 9 height 16
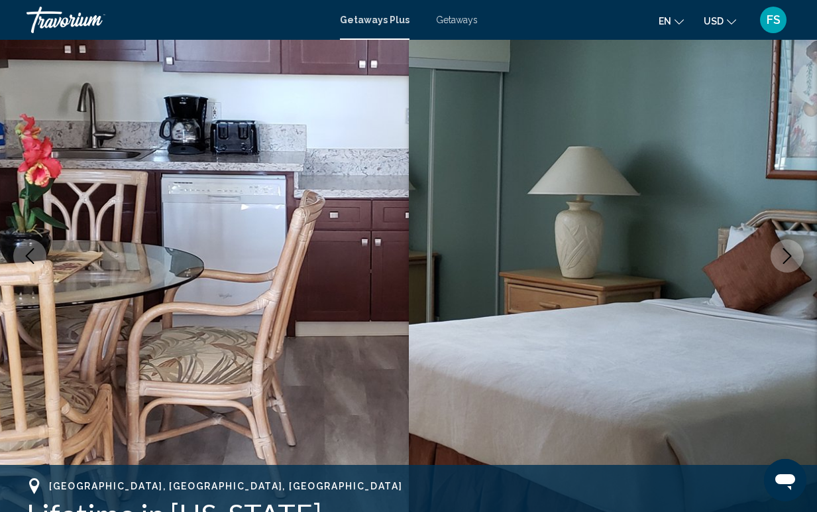
click at [787, 260] on icon "Next image" at bounding box center [788, 256] width 9 height 16
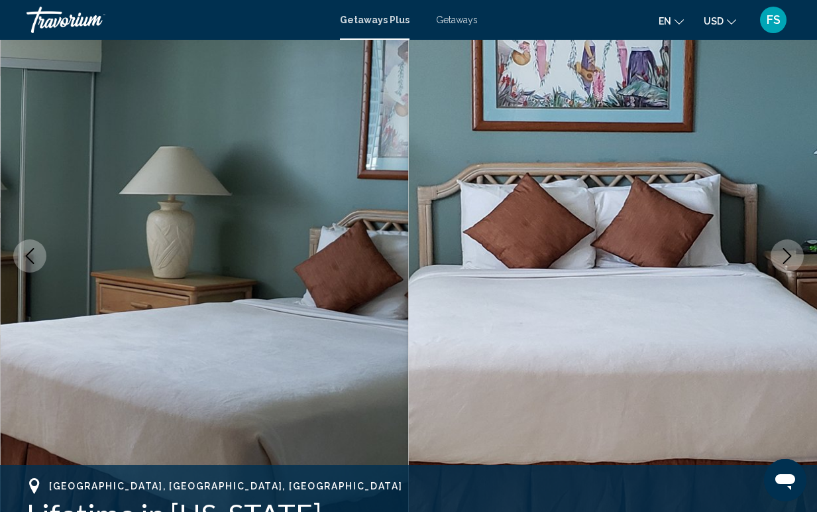
click at [787, 260] on icon "Next image" at bounding box center [788, 256] width 9 height 16
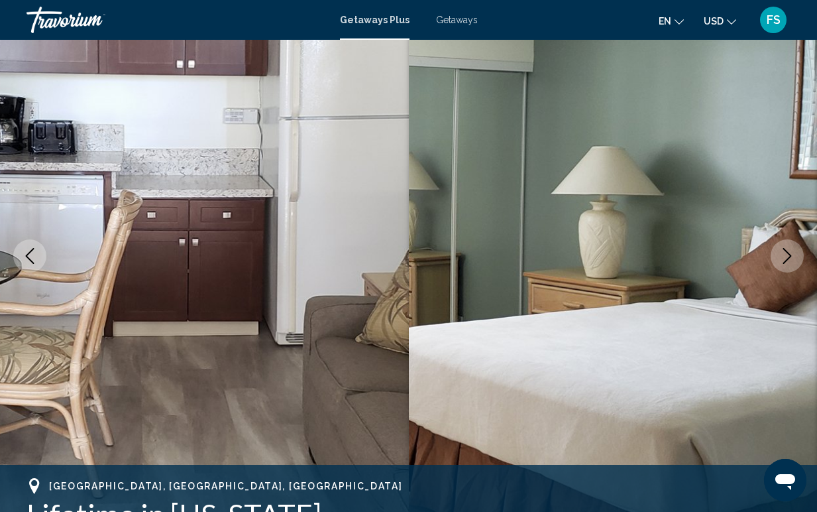
click at [787, 260] on icon "Next image" at bounding box center [788, 256] width 9 height 16
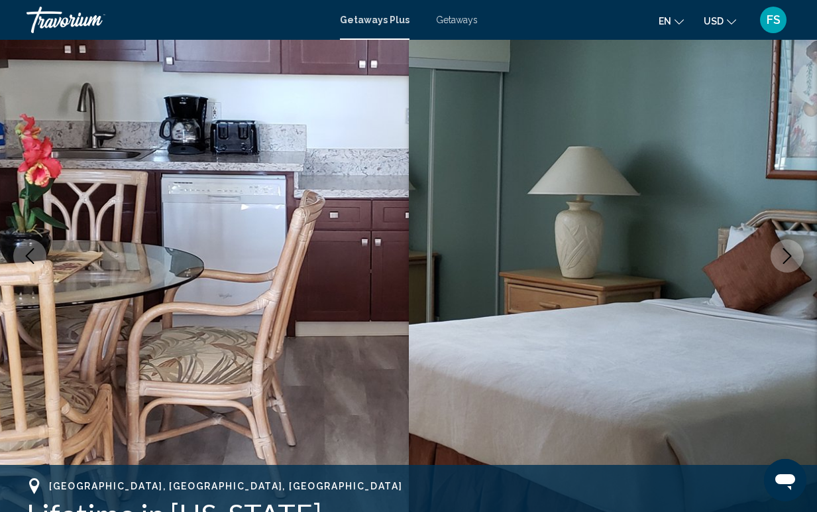
click at [787, 260] on icon "Next image" at bounding box center [788, 256] width 9 height 16
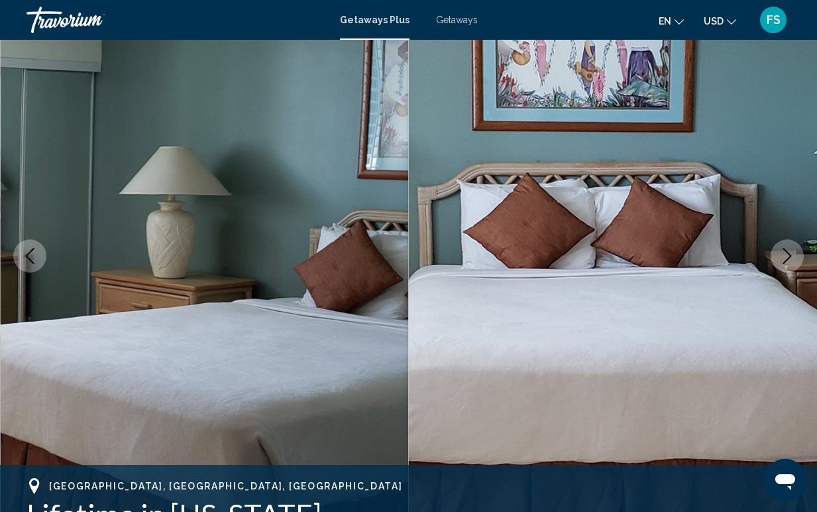
click at [787, 260] on icon "Next image" at bounding box center [788, 256] width 9 height 16
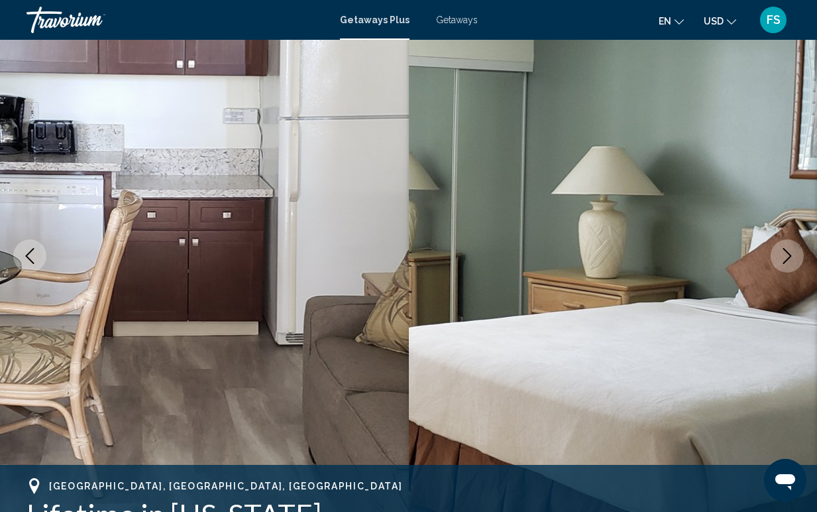
click at [787, 260] on icon "Next image" at bounding box center [788, 256] width 9 height 16
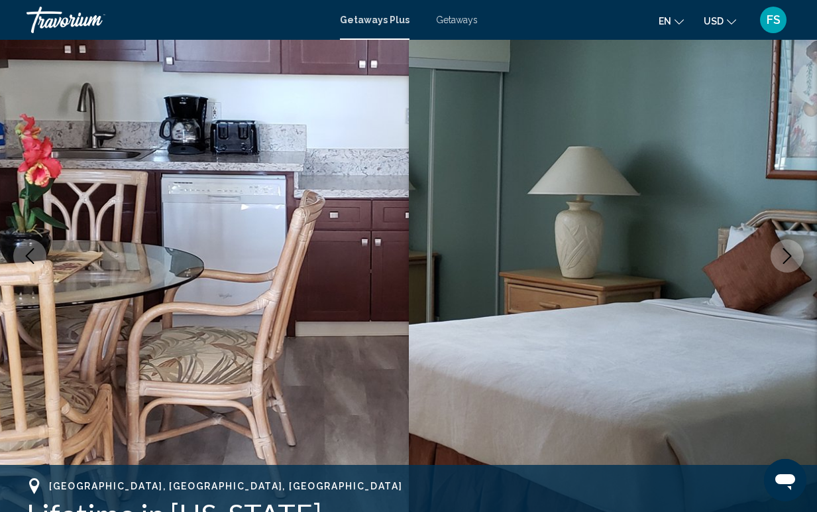
click at [787, 260] on icon "Next image" at bounding box center [788, 256] width 9 height 16
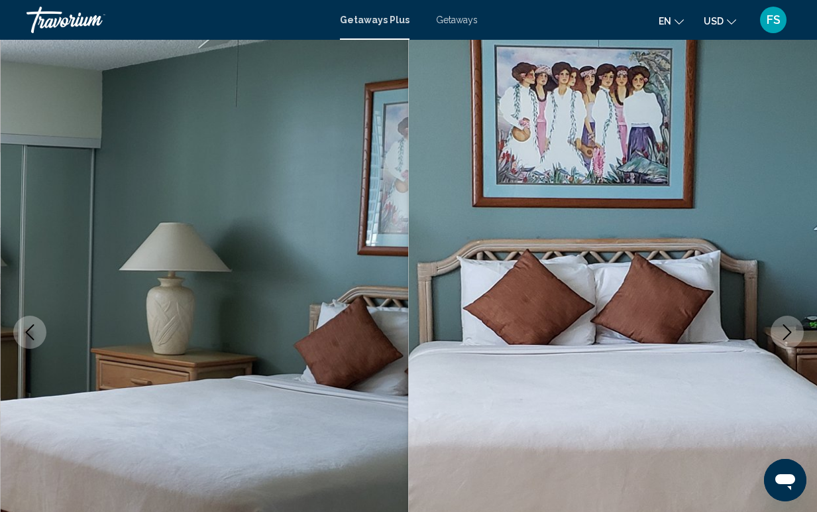
scroll to position [0, 0]
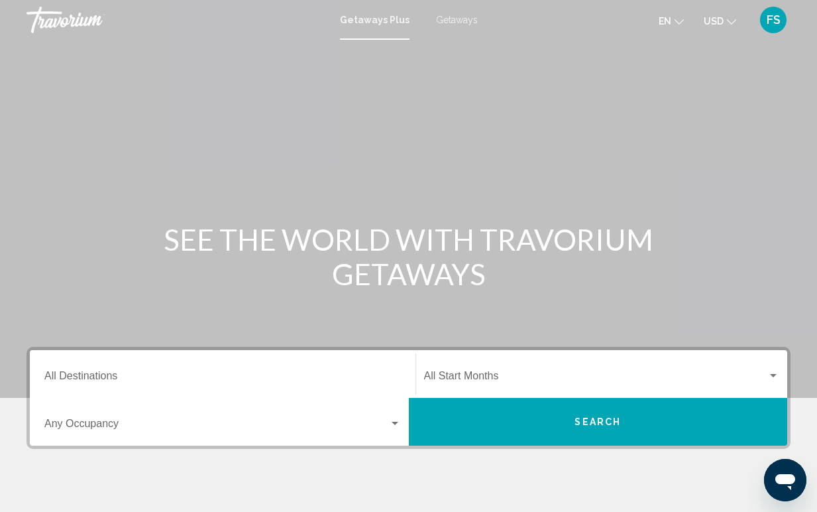
click at [457, 21] on span "Getaways" at bounding box center [457, 20] width 42 height 11
click at [121, 370] on div "Destination All Destinations" at bounding box center [222, 374] width 357 height 42
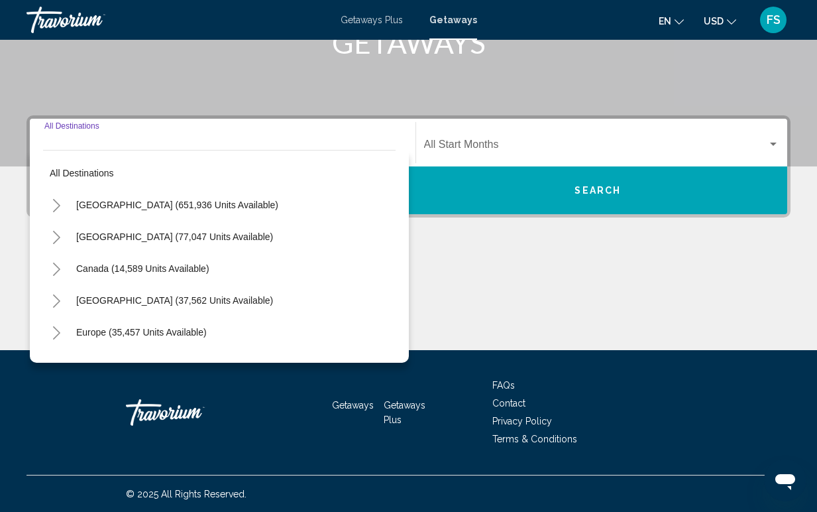
scroll to position [232, 0]
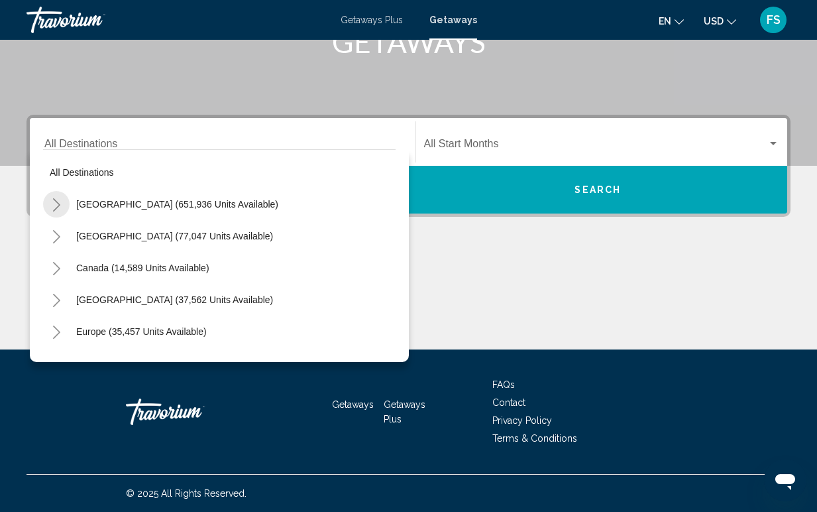
click at [56, 208] on icon "Toggle United States (651,936 units available)" at bounding box center [57, 204] width 10 height 13
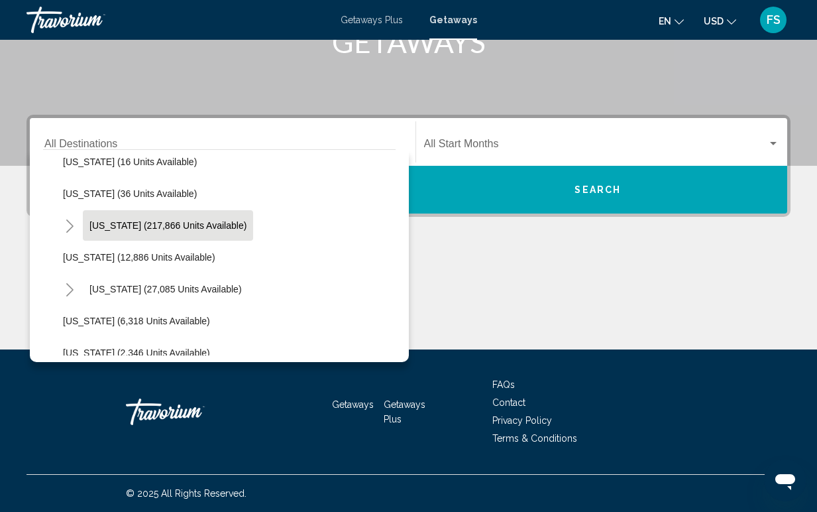
scroll to position [235, 0]
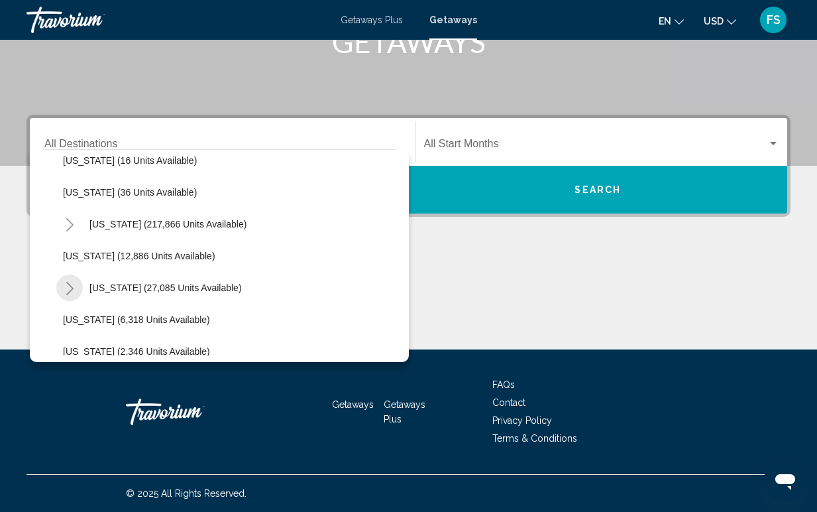
click at [68, 289] on icon "Toggle Hawaii (27,085 units available)" at bounding box center [70, 288] width 10 height 13
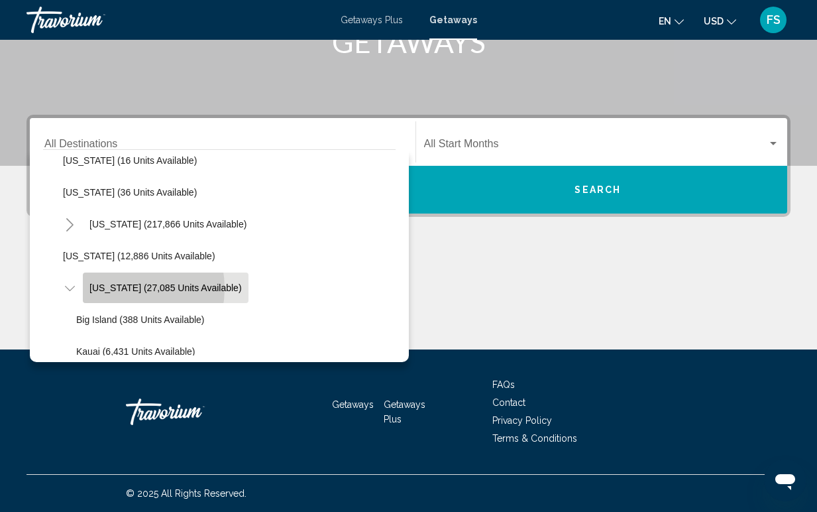
click at [117, 288] on span "[US_STATE] (27,085 units available)" at bounding box center [166, 287] width 152 height 11
type input "**********"
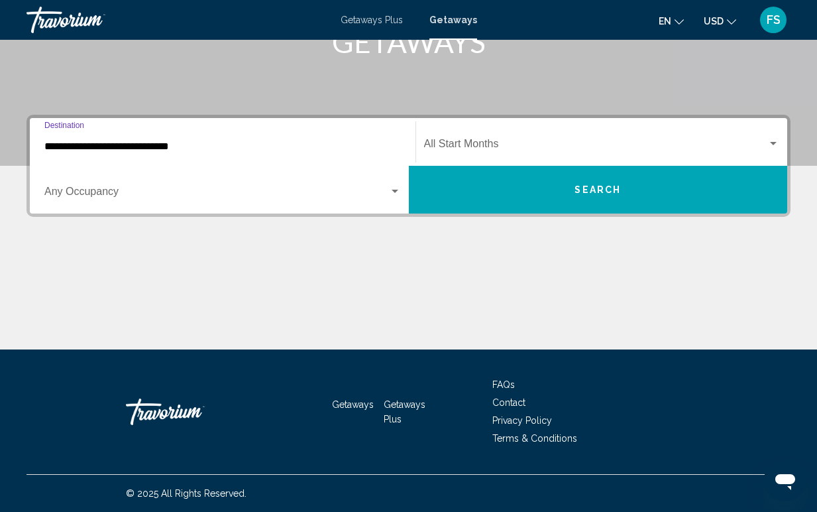
click at [475, 146] on span "Search widget" at bounding box center [596, 147] width 344 height 12
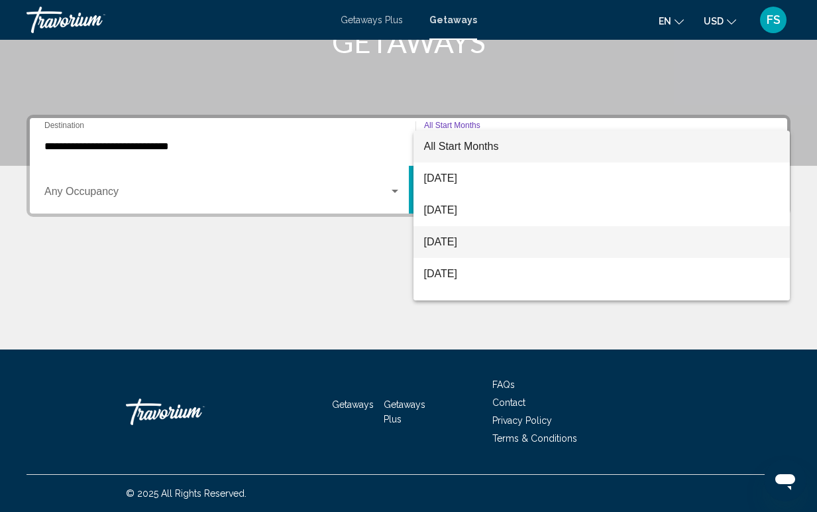
click at [469, 241] on span "[DATE]" at bounding box center [602, 242] width 356 height 32
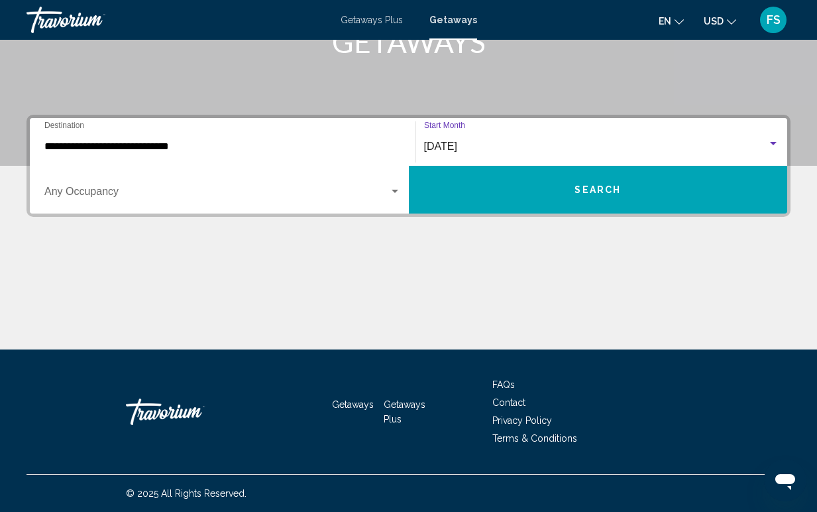
click at [524, 196] on button "Search" at bounding box center [598, 190] width 379 height 48
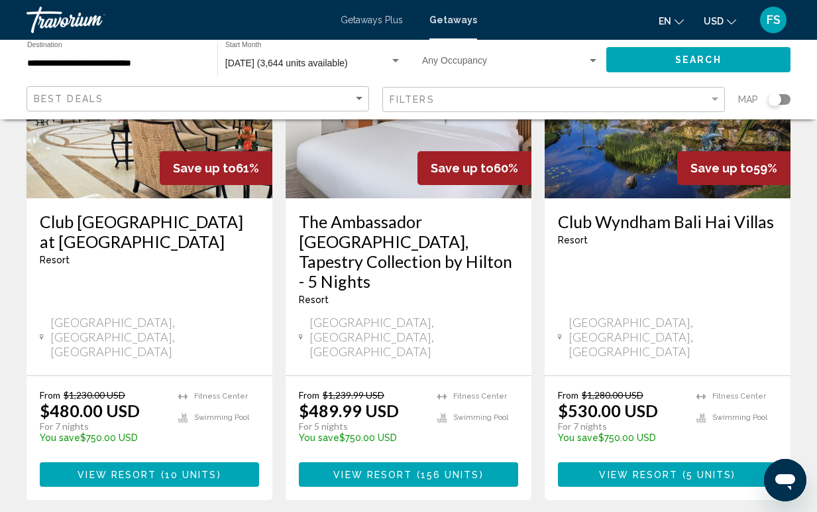
scroll to position [1773, 0]
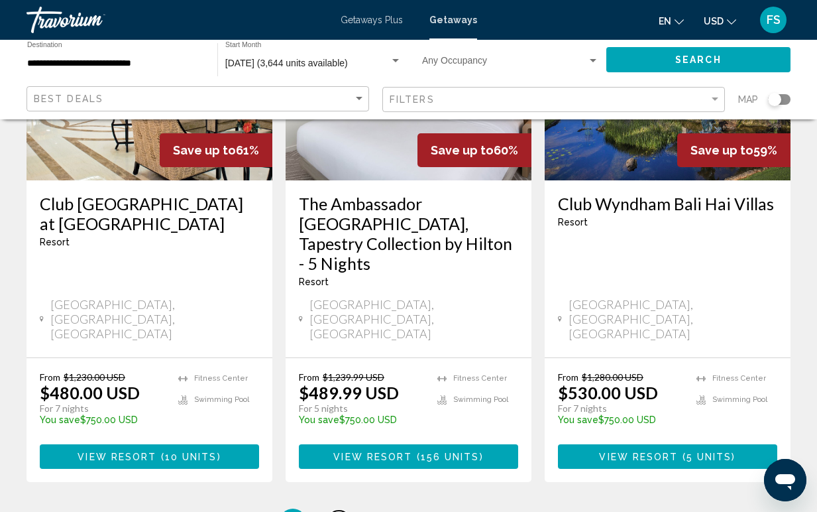
click at [336, 511] on span "2" at bounding box center [339, 521] width 7 height 15
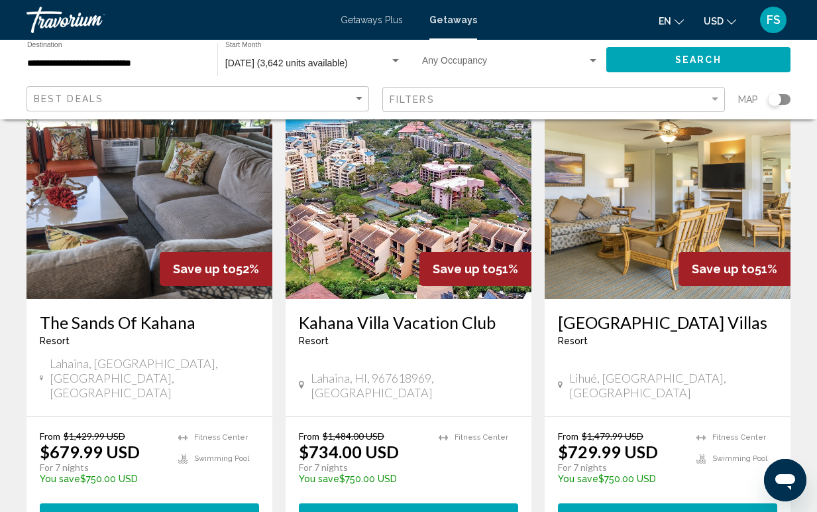
scroll to position [1616, 0]
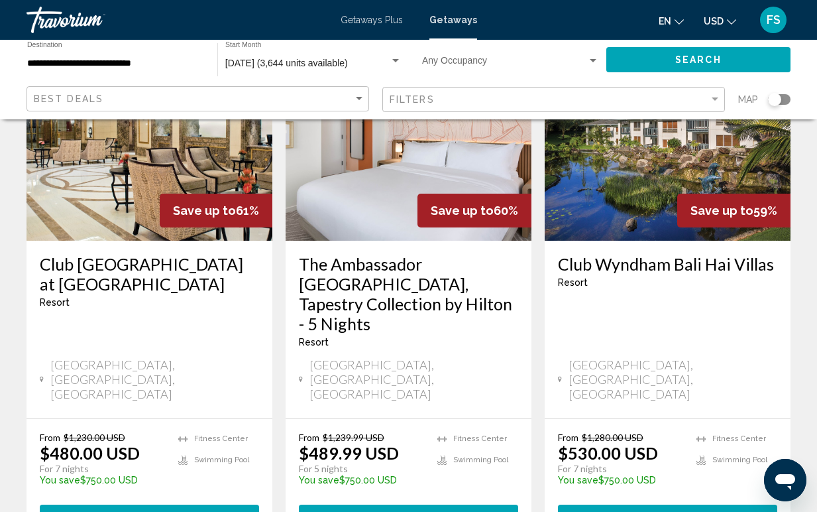
scroll to position [1707, 0]
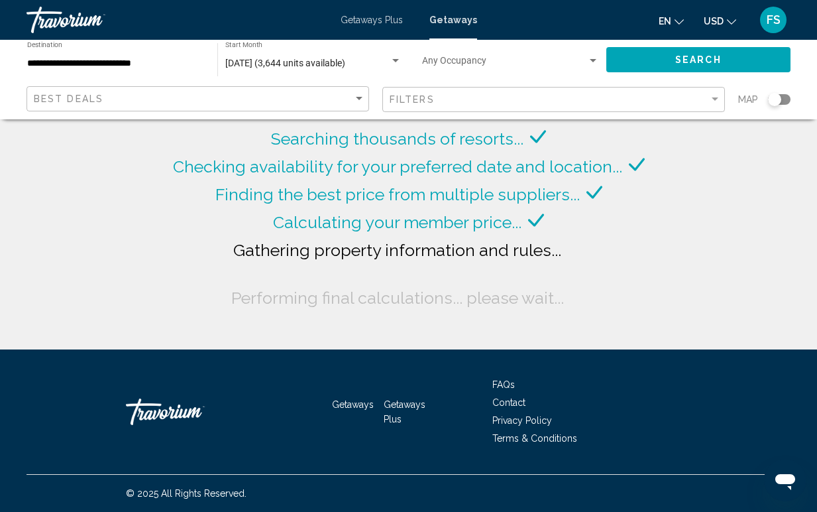
click at [446, 22] on span "Getaways" at bounding box center [454, 20] width 48 height 11
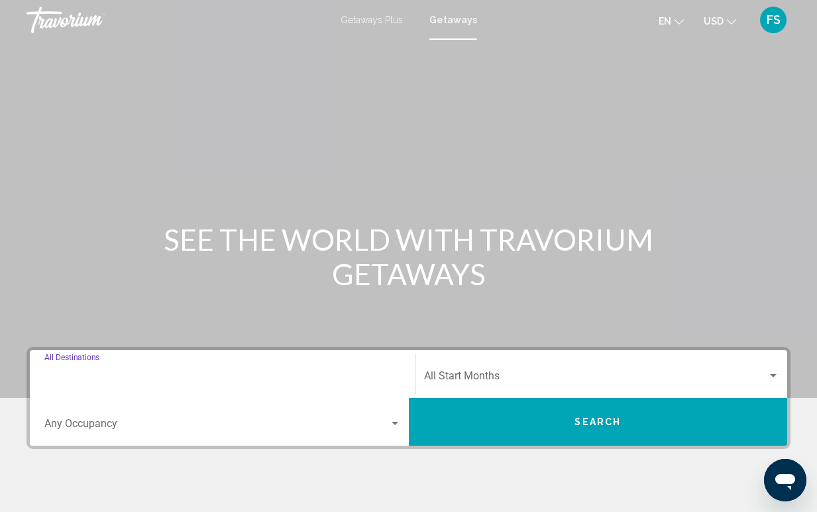
click at [131, 378] on input "Destination All Destinations" at bounding box center [222, 379] width 357 height 12
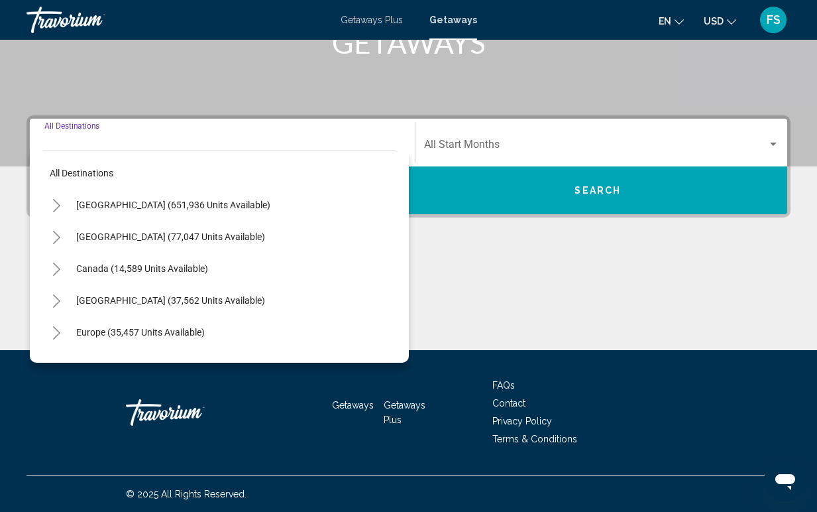
scroll to position [232, 0]
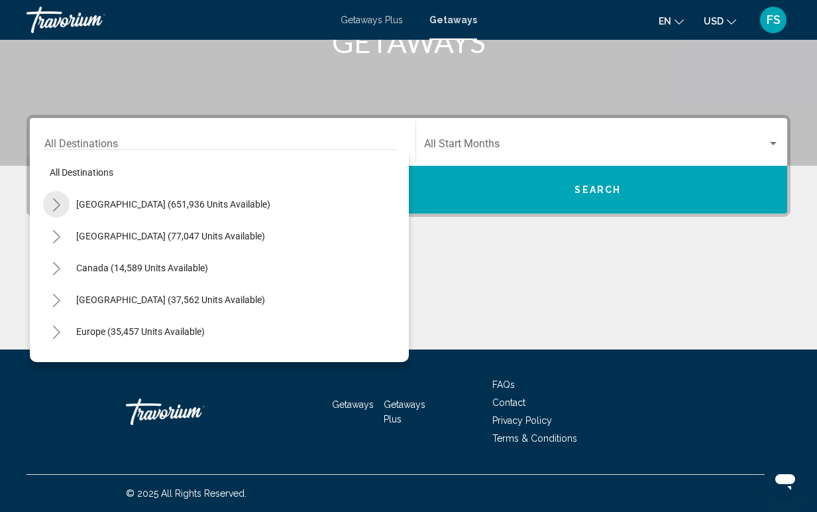
click at [55, 206] on icon "Toggle United States (651,936 units available)" at bounding box center [57, 204] width 10 height 13
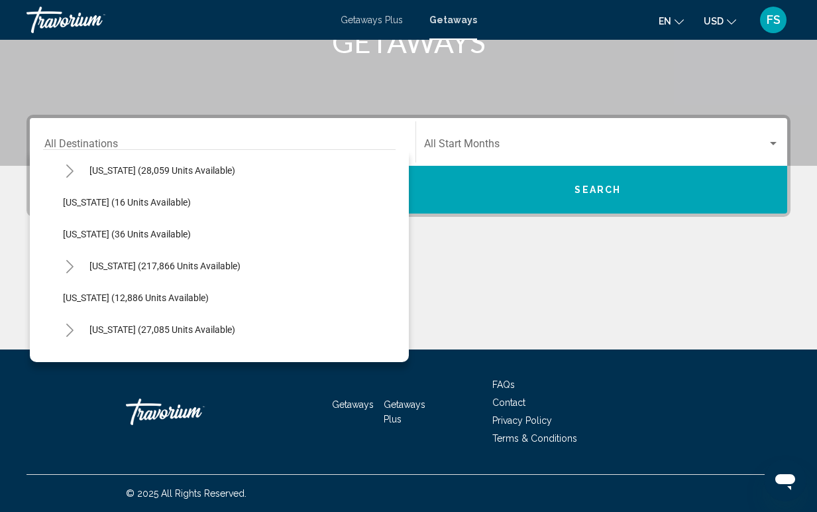
scroll to position [198, 0]
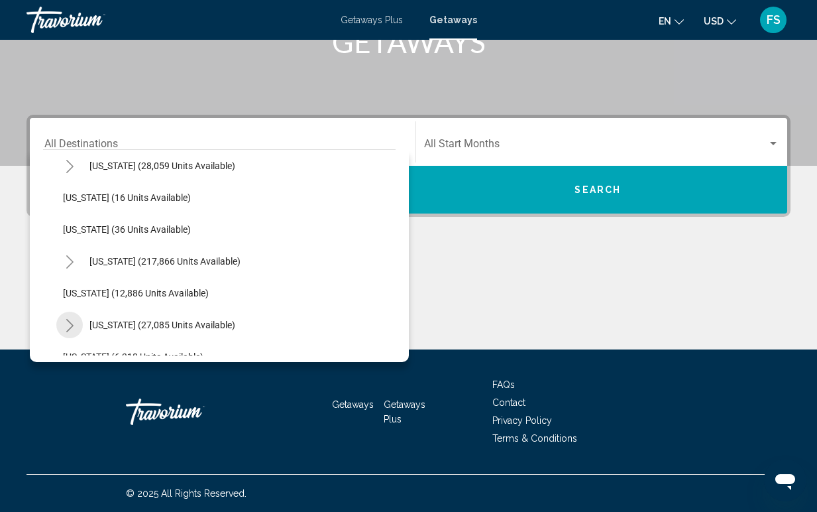
click at [70, 322] on icon "Toggle Hawaii (27,085 units available)" at bounding box center [69, 325] width 7 height 13
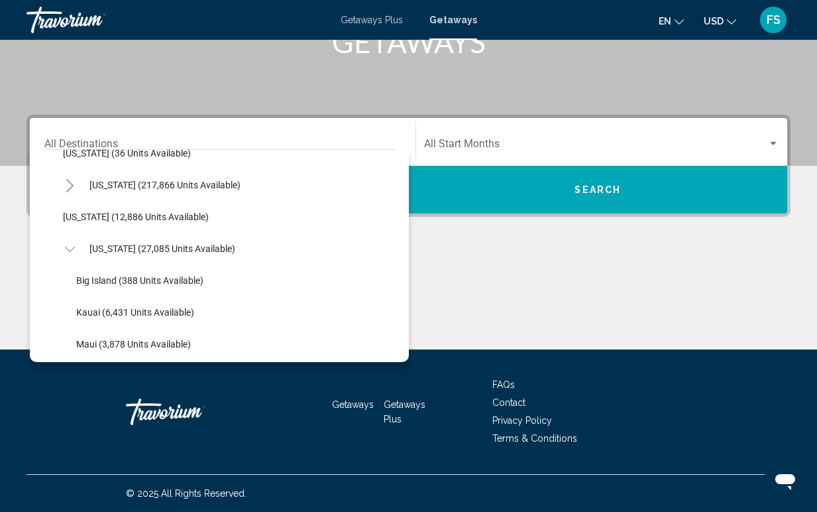
scroll to position [279, 0]
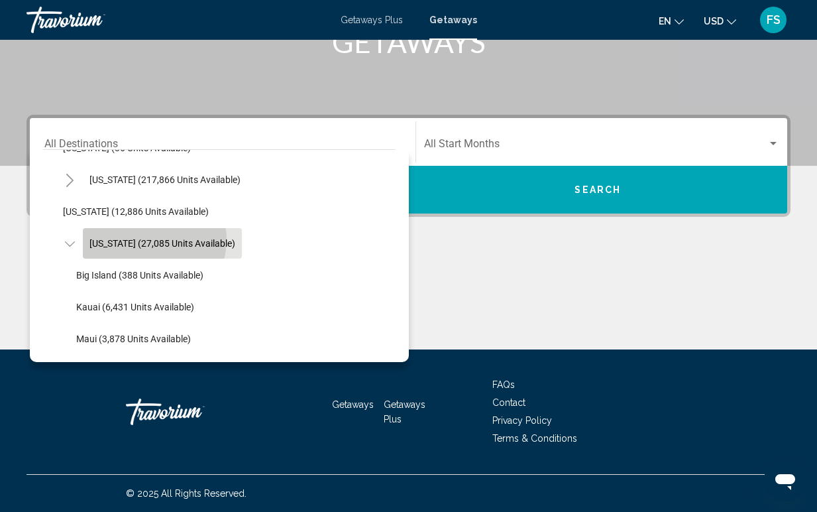
click at [150, 239] on span "[US_STATE] (27,085 units available)" at bounding box center [163, 243] width 146 height 11
type input "**********"
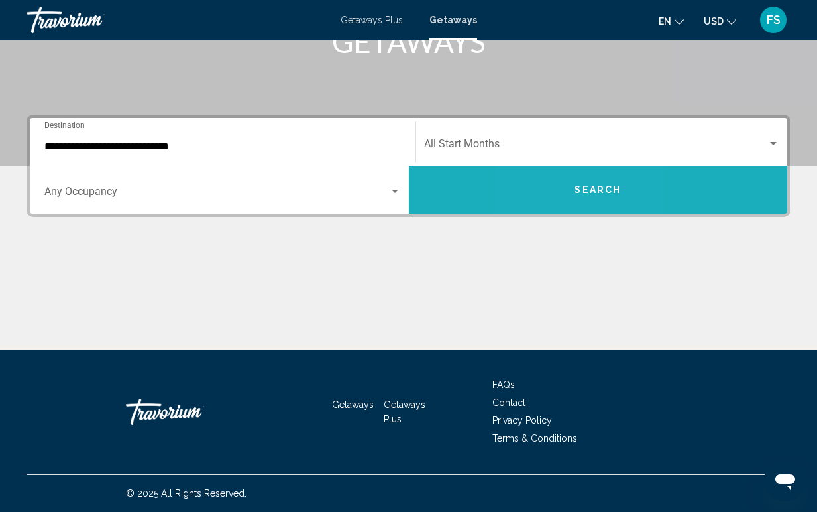
click at [558, 187] on button "Search" at bounding box center [598, 190] width 379 height 48
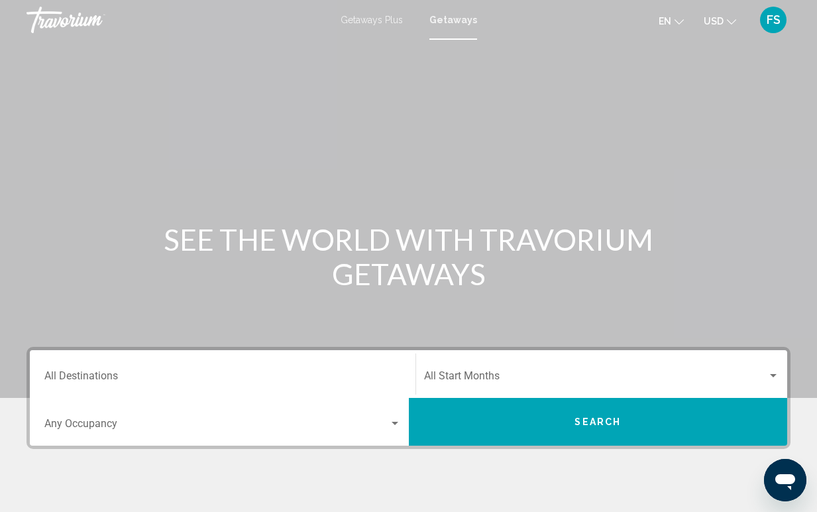
click at [448, 379] on span "Search widget" at bounding box center [596, 379] width 344 height 12
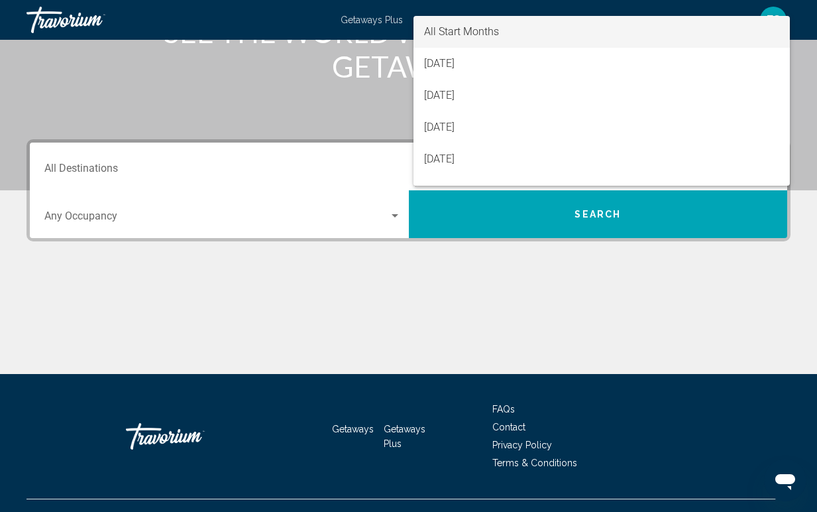
scroll to position [232, 0]
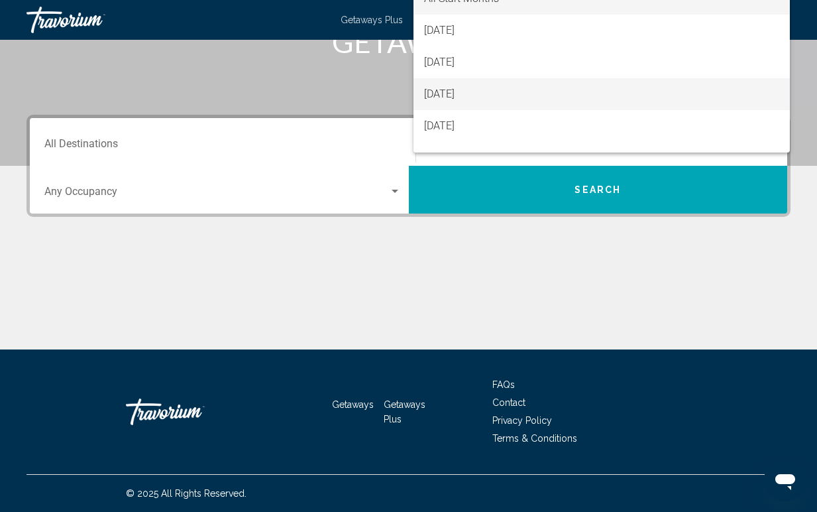
click at [449, 98] on span "[DATE]" at bounding box center [602, 94] width 356 height 32
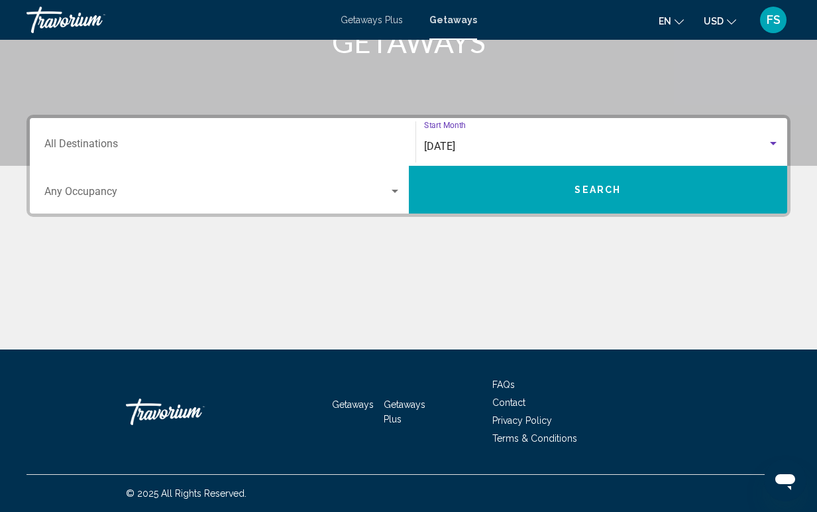
click at [207, 152] on div "Destination All Destinations" at bounding box center [222, 142] width 357 height 42
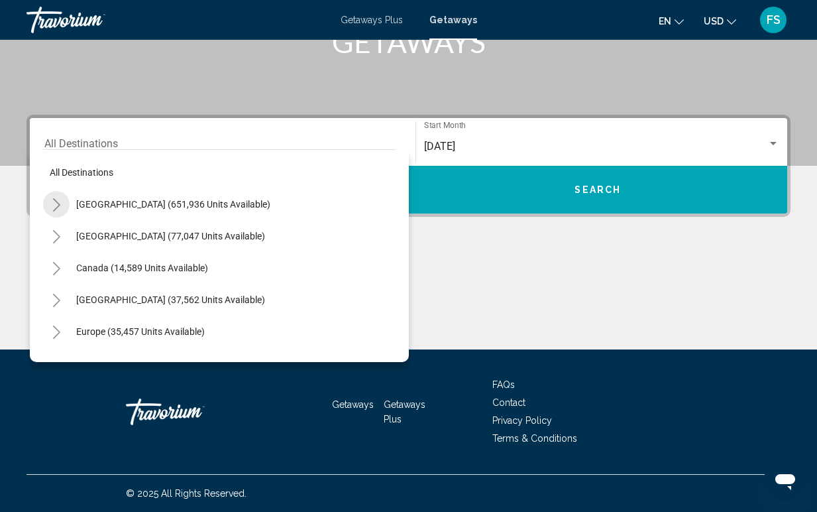
click at [52, 200] on icon "Toggle United States (651,936 units available)" at bounding box center [57, 204] width 10 height 13
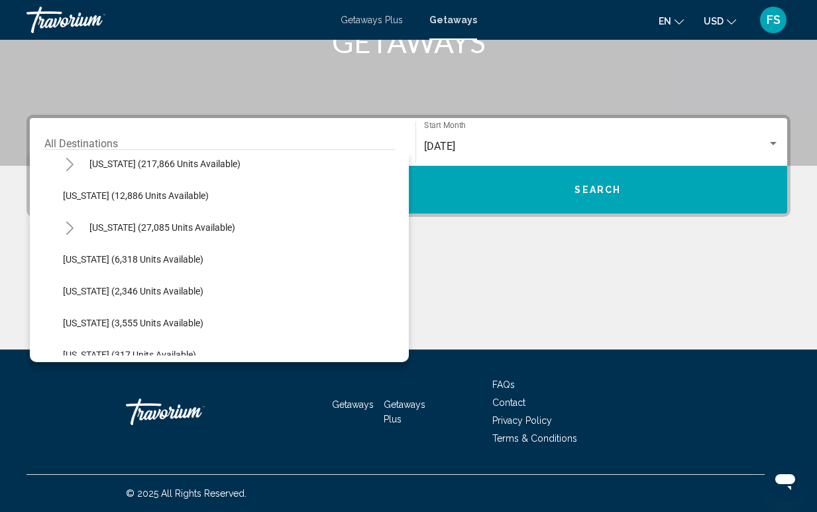
scroll to position [296, 0]
click at [70, 226] on icon "Toggle Hawaii (27,085 units available)" at bounding box center [70, 226] width 10 height 13
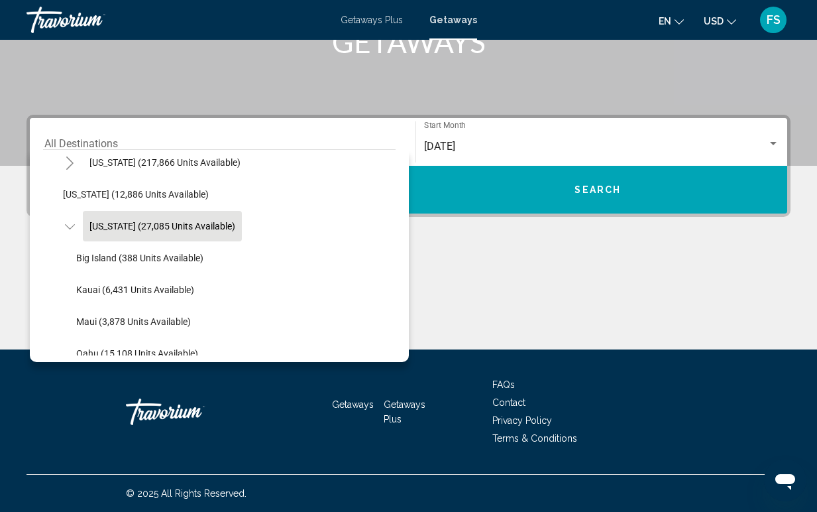
click at [105, 225] on span "[US_STATE] (27,085 units available)" at bounding box center [163, 226] width 146 height 11
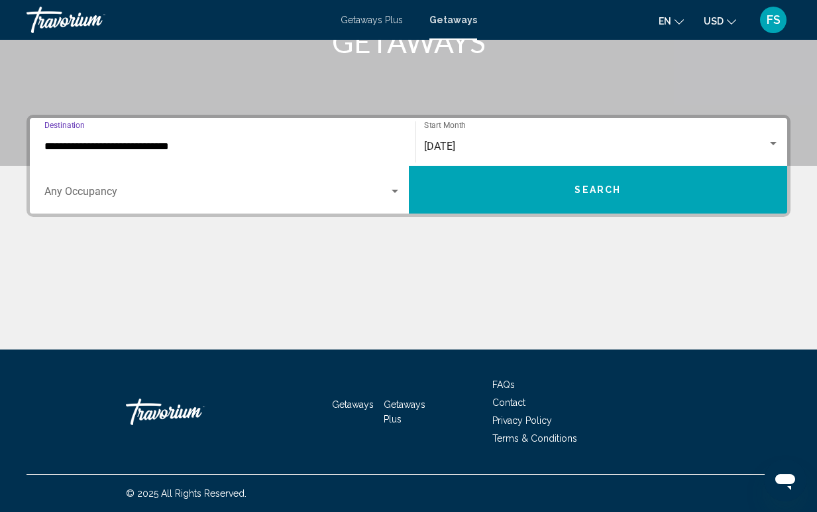
click at [72, 150] on input "**********" at bounding box center [222, 147] width 357 height 12
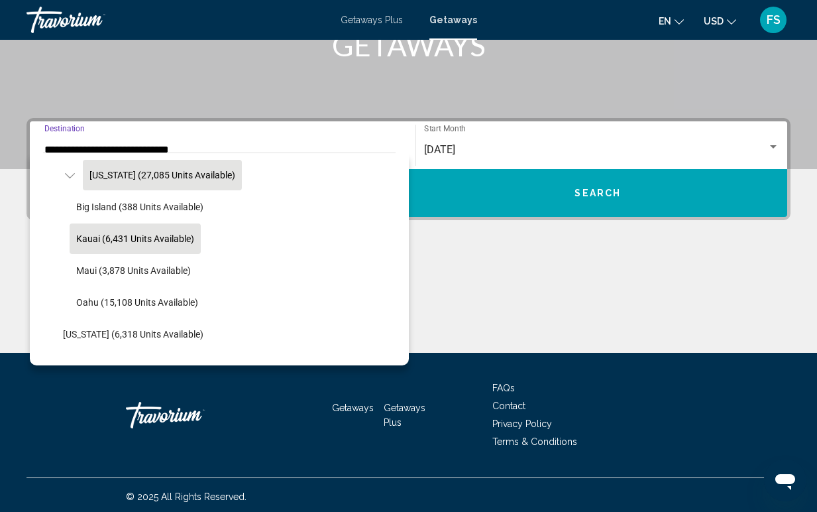
scroll to position [346, 0]
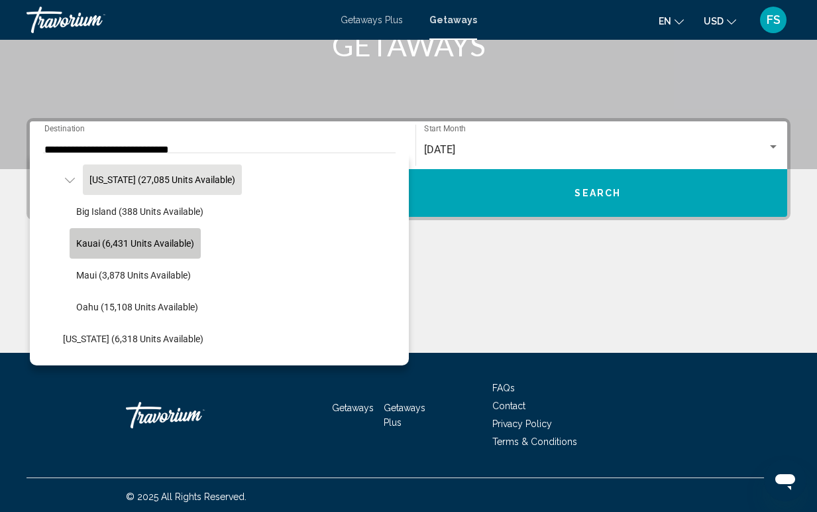
click at [131, 249] on button "Kauai (6,431 units available)" at bounding box center [135, 243] width 131 height 30
type input "**********"
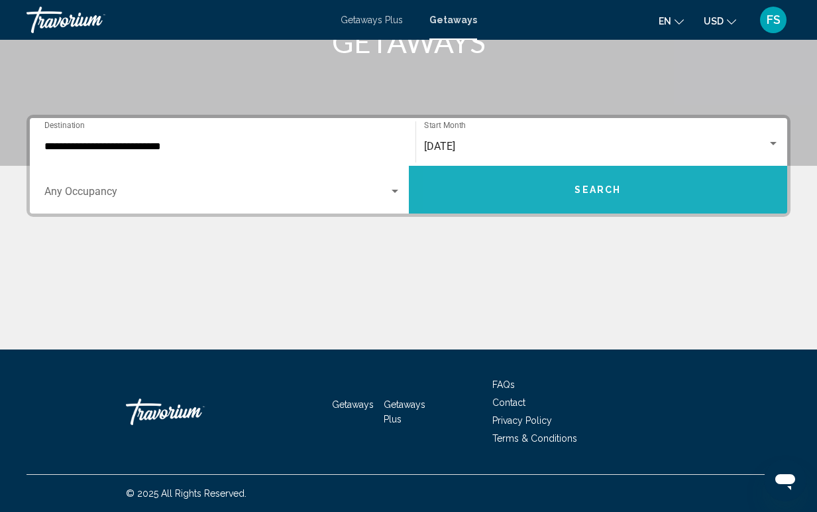
click at [522, 193] on button "Search" at bounding box center [598, 190] width 379 height 48
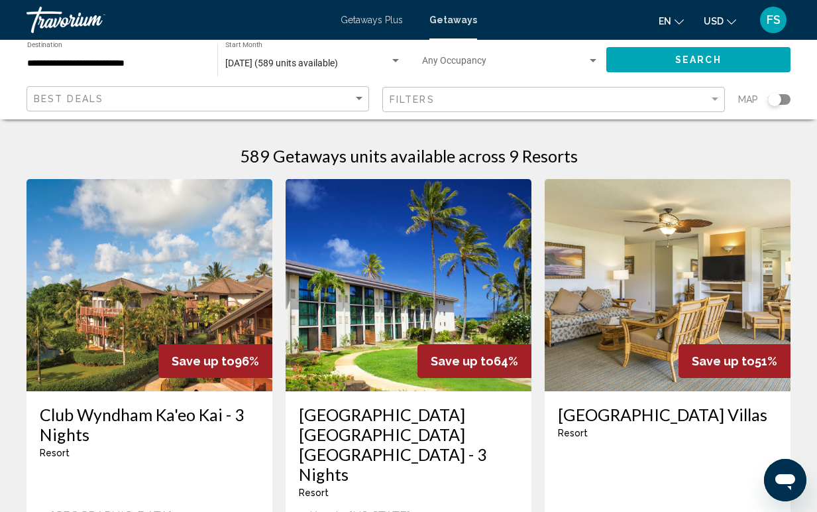
click at [444, 275] on img "Main content" at bounding box center [409, 285] width 246 height 212
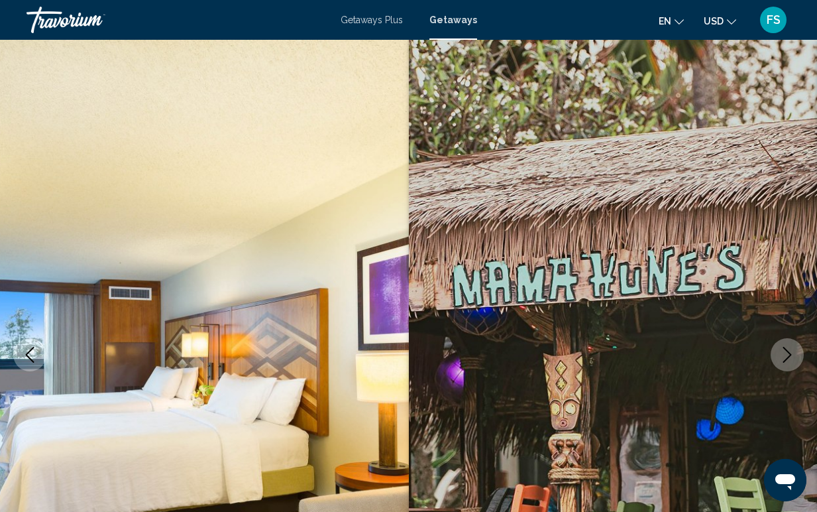
scroll to position [99, 0]
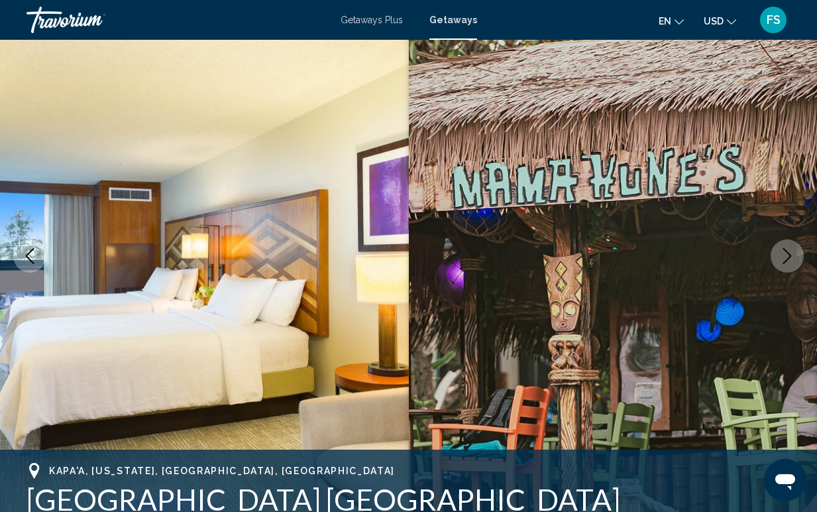
click at [786, 261] on icon "Next image" at bounding box center [788, 256] width 9 height 16
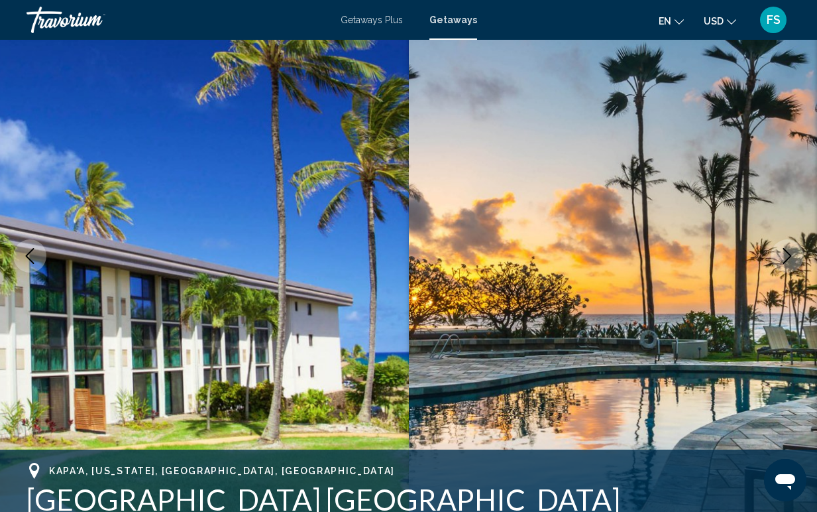
click at [787, 261] on icon "Next image" at bounding box center [788, 256] width 16 height 16
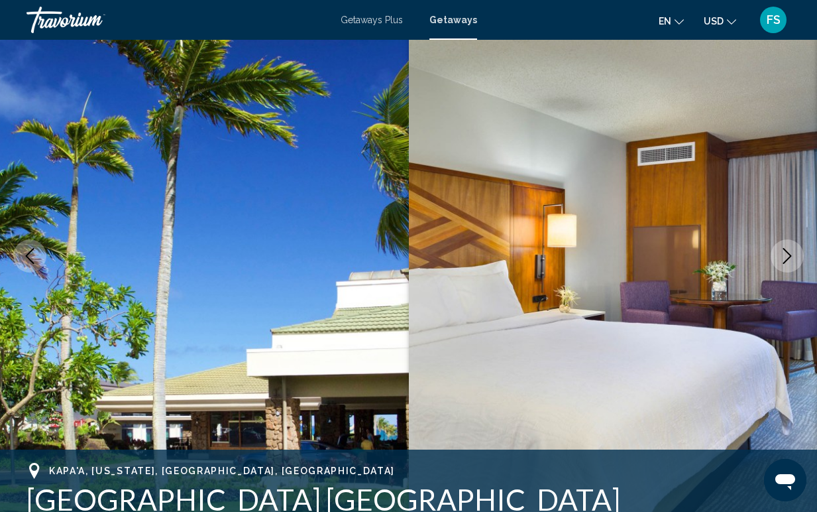
click at [787, 261] on icon "Next image" at bounding box center [788, 256] width 16 height 16
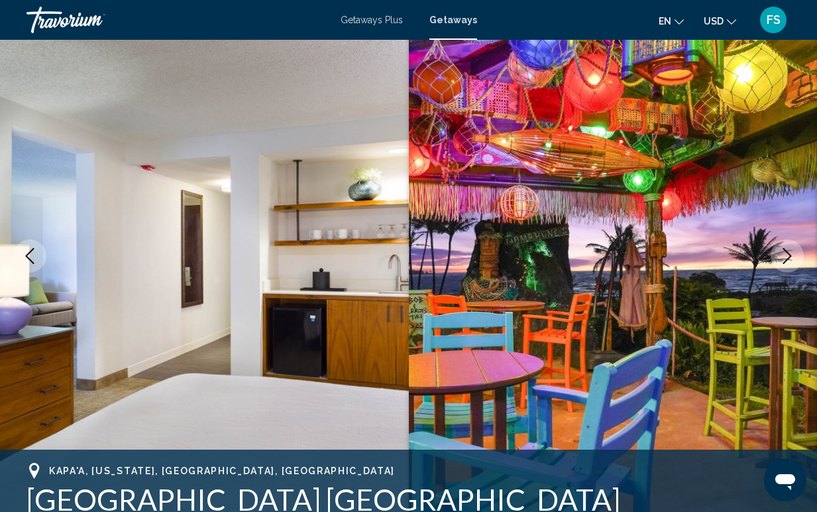
click at [787, 261] on icon "Next image" at bounding box center [788, 256] width 16 height 16
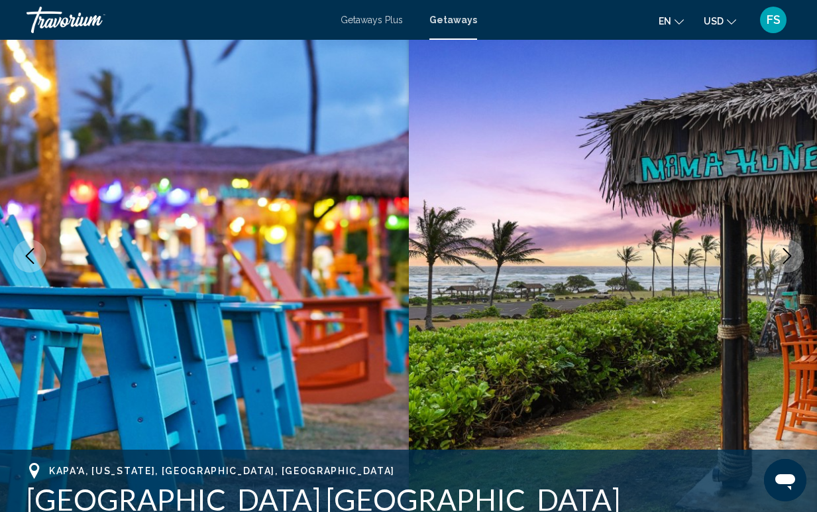
click at [787, 261] on icon "Next image" at bounding box center [788, 256] width 16 height 16
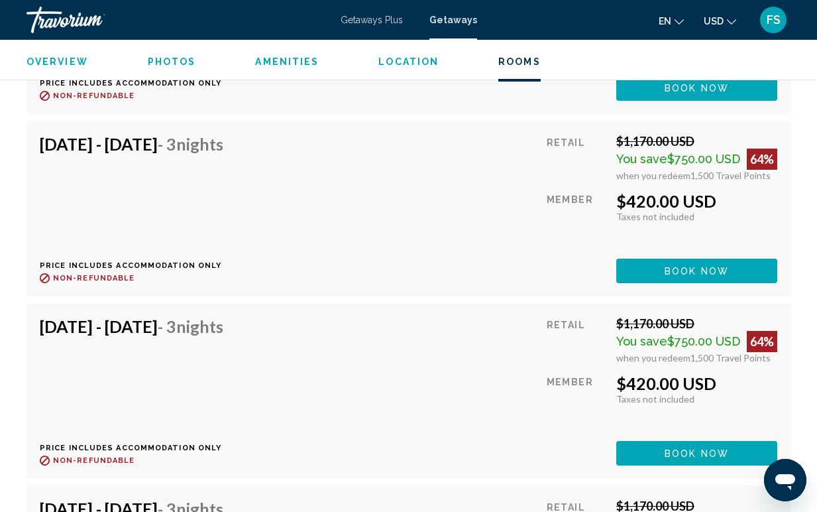
scroll to position [5960, 0]
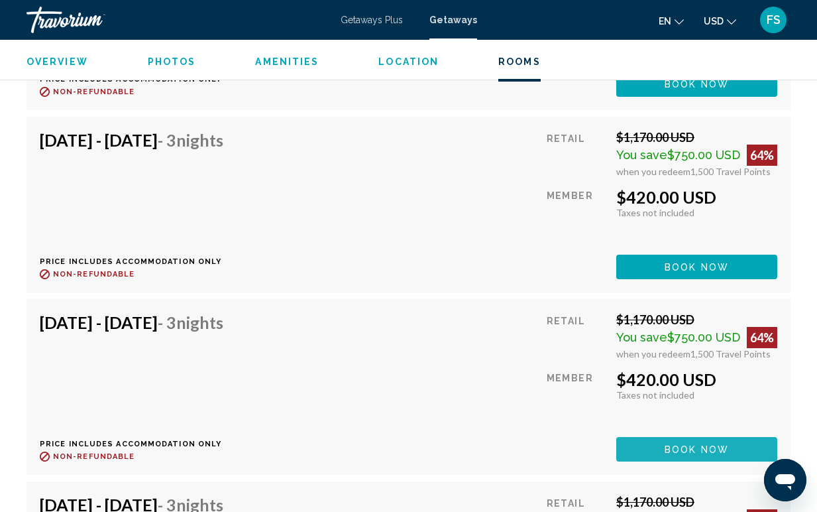
click at [684, 444] on span "Book now" at bounding box center [697, 449] width 64 height 11
